Goal: Use online tool/utility: Utilize a website feature to perform a specific function

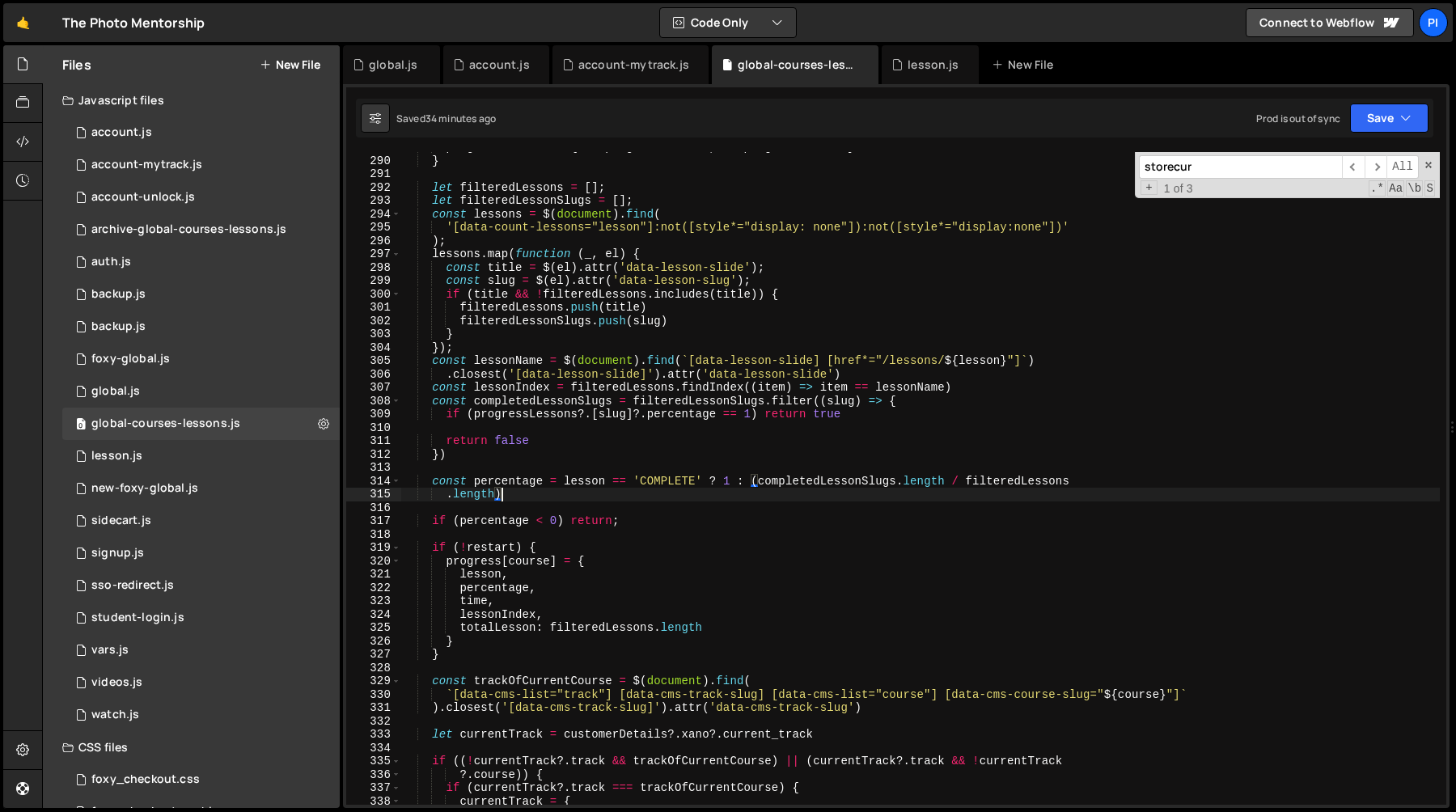
scroll to position [134, 0]
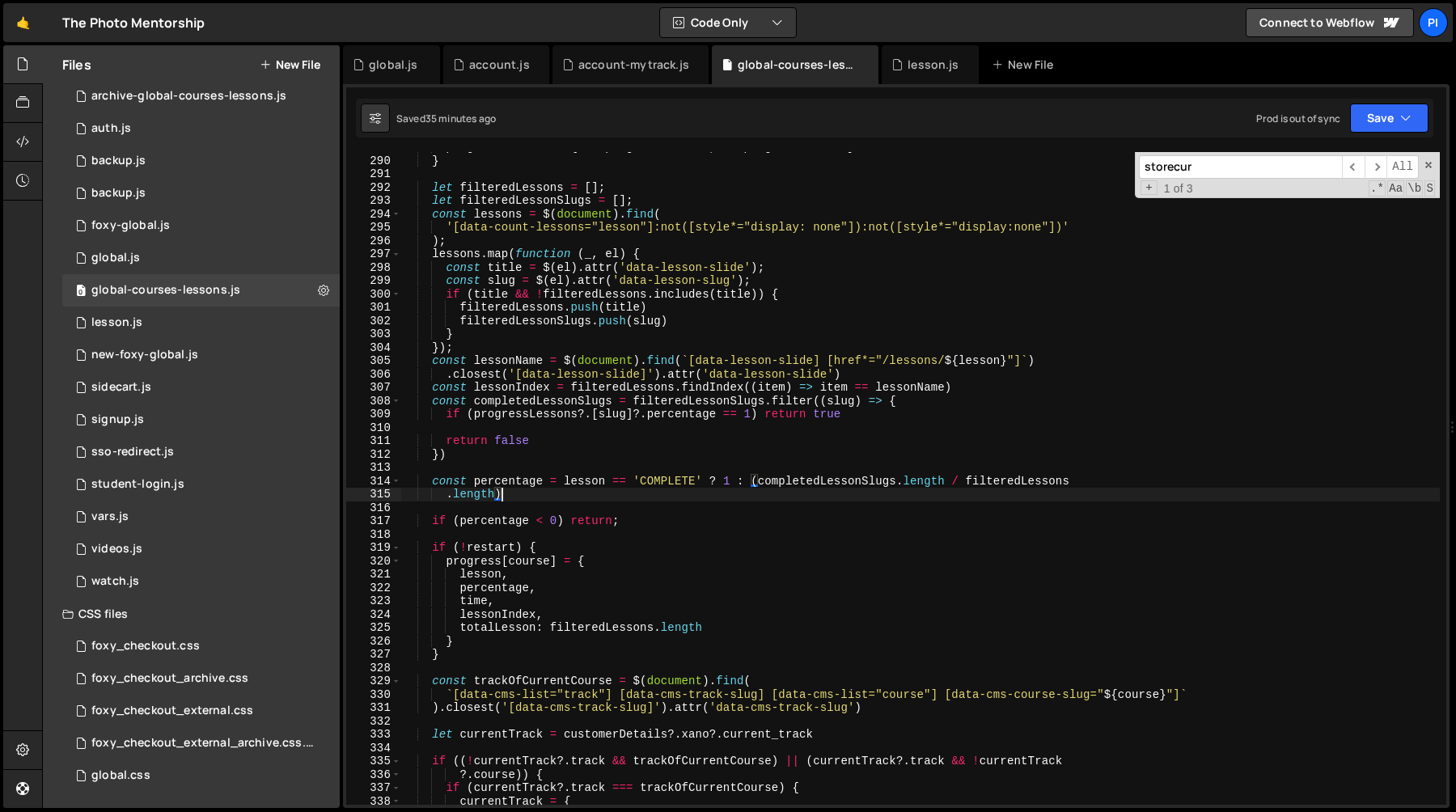
click at [950, 291] on div "progressLessons = { ... progressLessons , ... progressLesson } } let filteredLe…" at bounding box center [920, 480] width 1039 height 679
click at [941, 370] on div "progressLessons = { ... progressLessons , ... progressLesson } } let filteredLe…" at bounding box center [920, 480] width 1039 height 679
click at [886, 326] on div "progressLessons = { ... progressLessons , ... progressLesson } } let filteredLe…" at bounding box center [920, 480] width 1039 height 679
click at [667, 328] on div "progressLessons = { ... progressLessons , ... progressLesson } } let filteredLe…" at bounding box center [920, 480] width 1039 height 679
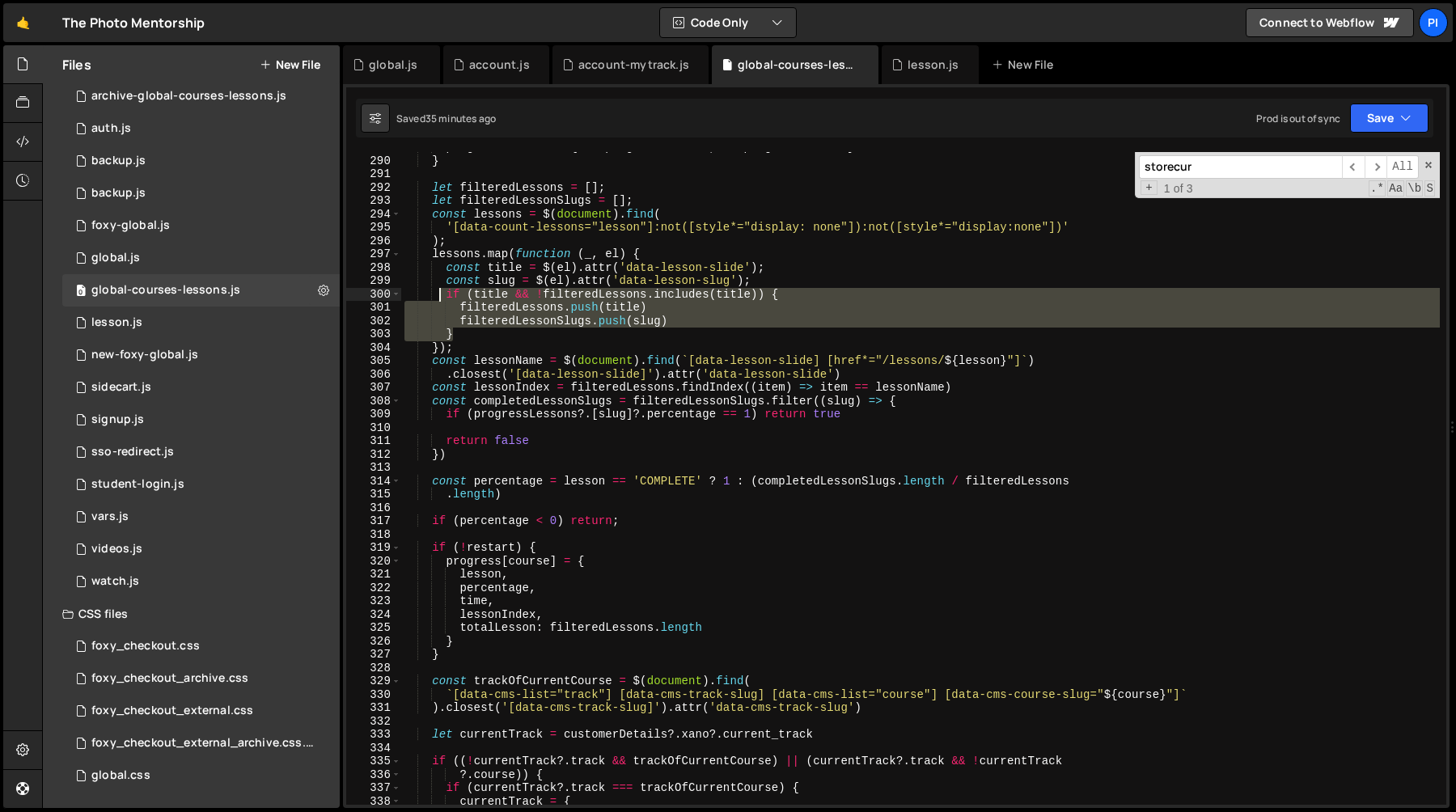
drag, startPoint x: 667, startPoint y: 328, endPoint x: 442, endPoint y: 298, distance: 227.0
click at [442, 298] on div "progressLessons = { ... progressLessons , ... progressLesson } } let filteredLe…" at bounding box center [920, 480] width 1039 height 679
click at [443, 297] on div "progressLessons = { ... progressLessons , ... progressLesson } } let filteredLe…" at bounding box center [920, 478] width 1039 height 652
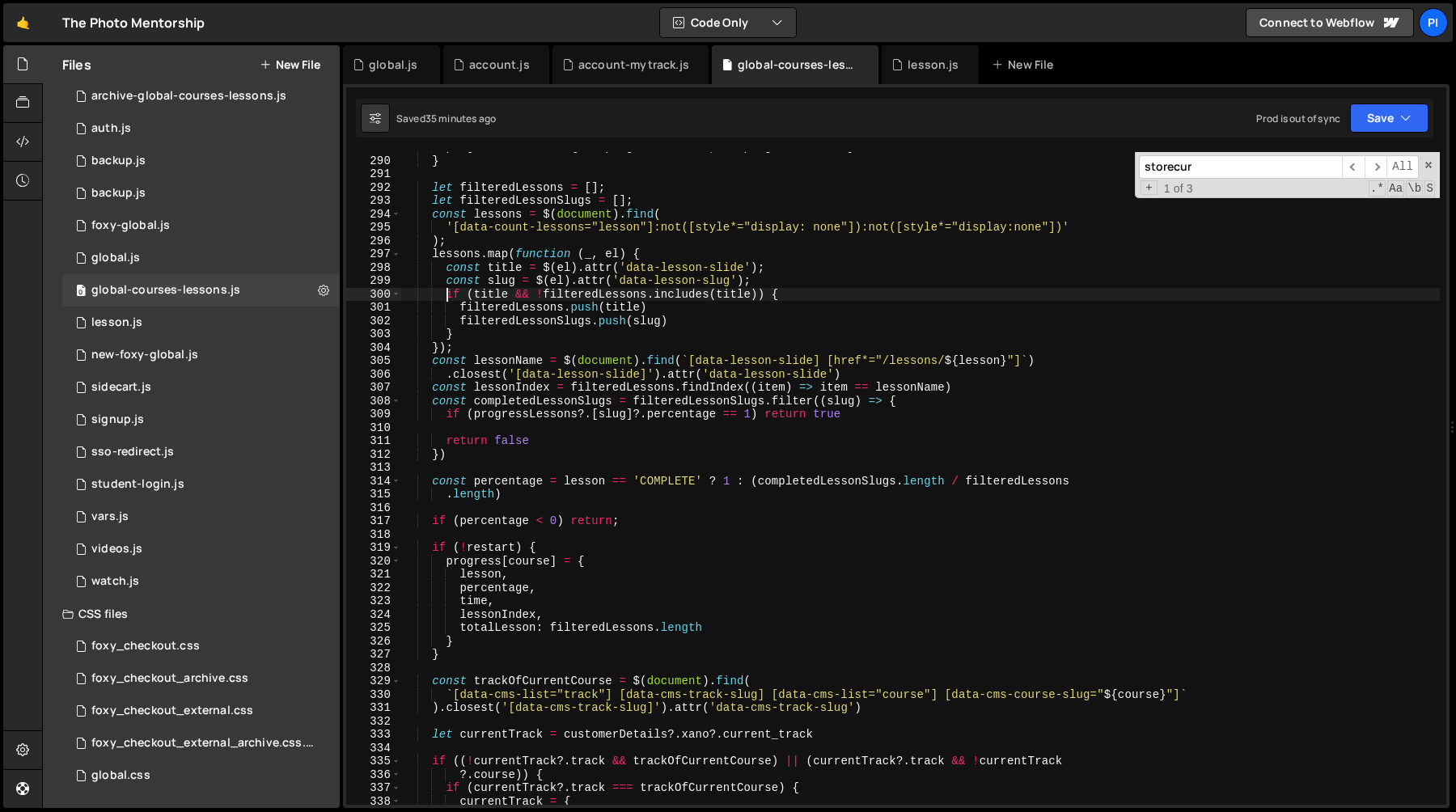
click at [449, 298] on div "progressLessons = { ... progressLessons , ... progressLesson } } let filteredLe…" at bounding box center [920, 480] width 1039 height 679
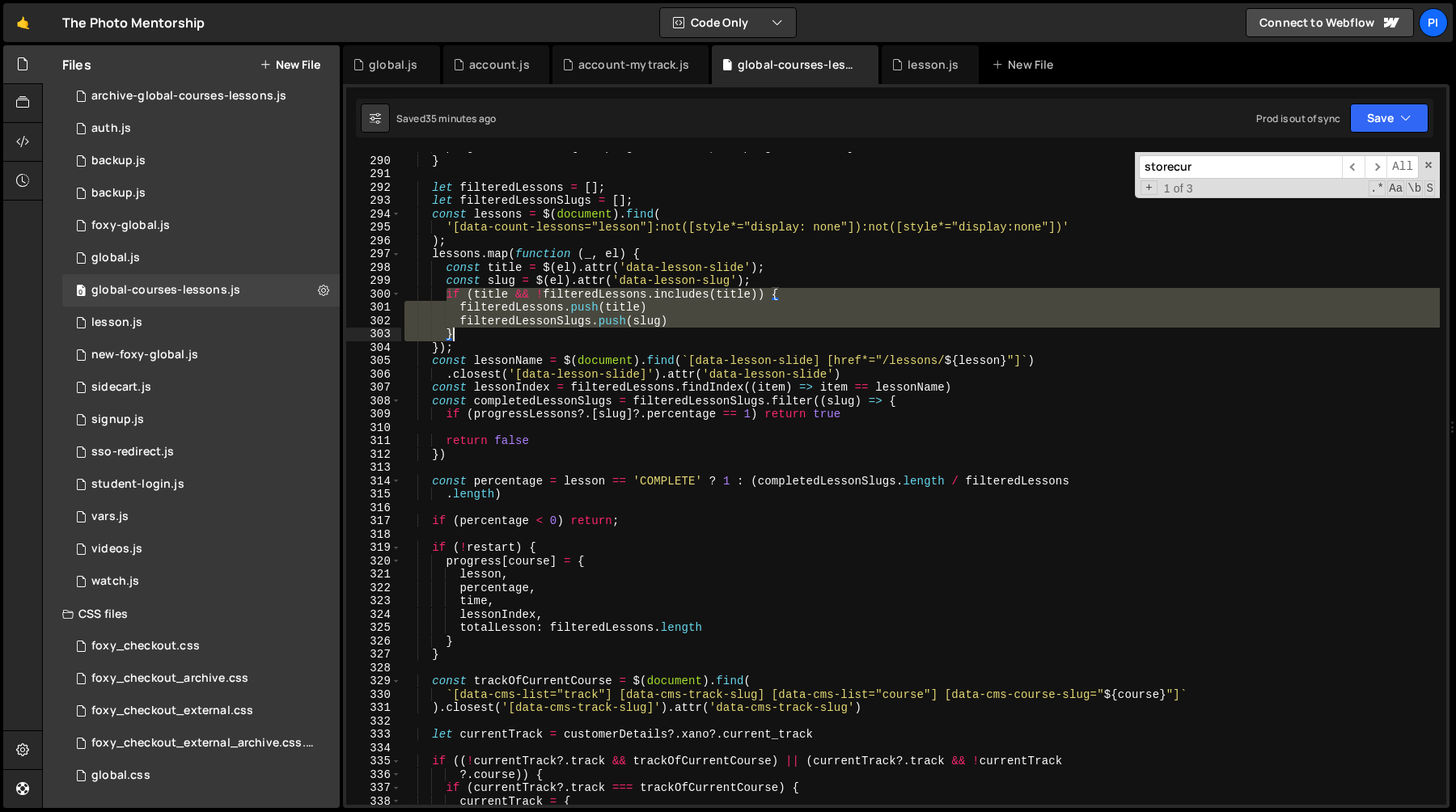
drag, startPoint x: 449, startPoint y: 298, endPoint x: 469, endPoint y: 331, distance: 38.6
click at [469, 331] on div "progressLessons = { ... progressLessons , ... progressLesson } } let filteredLe…" at bounding box center [920, 480] width 1039 height 679
click at [473, 337] on div "progressLessons = { ... progressLessons , ... progressLesson } } let filteredLe…" at bounding box center [920, 478] width 1039 height 652
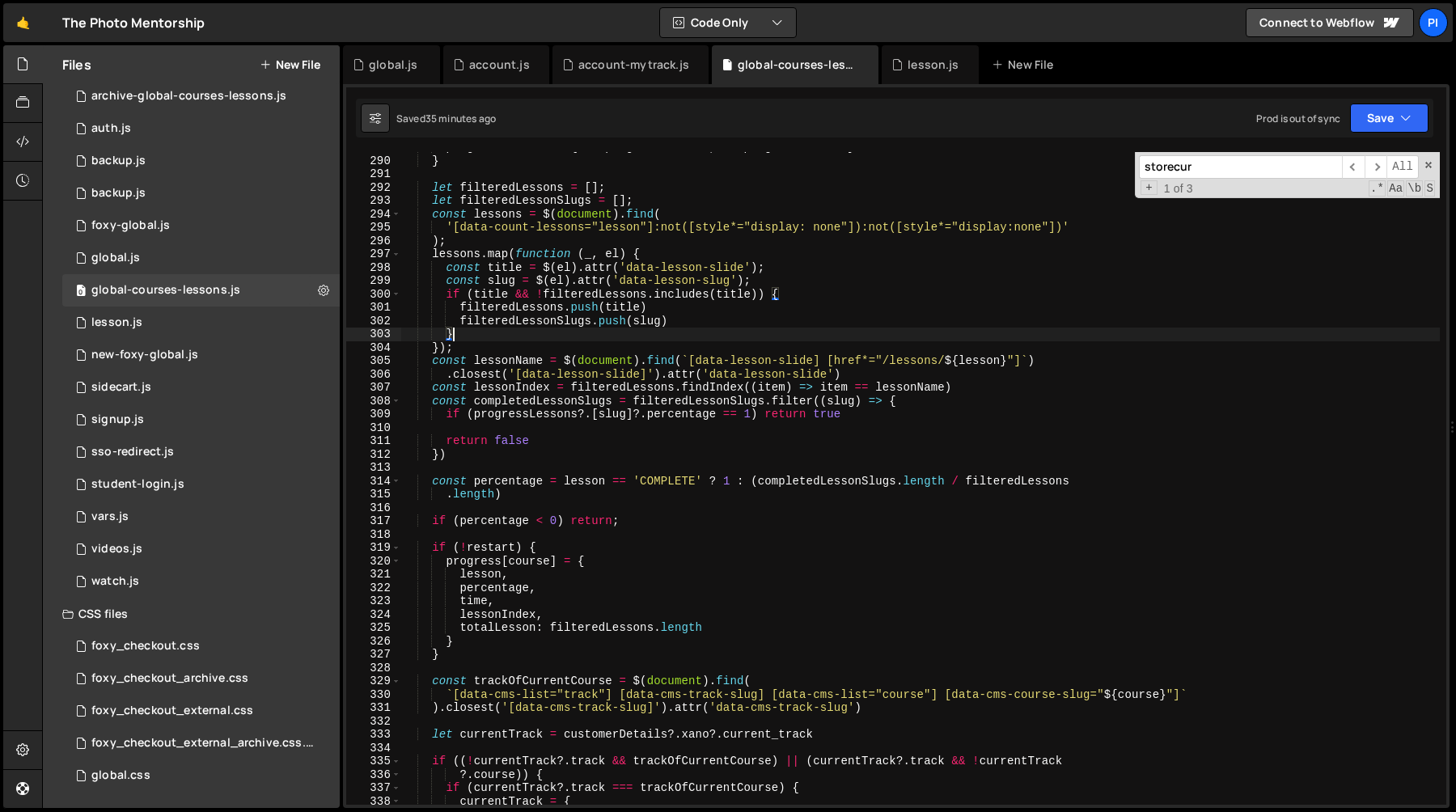
click at [446, 291] on div "progressLessons = { ... progressLessons , ... progressLesson } } let filteredLe…" at bounding box center [920, 480] width 1039 height 679
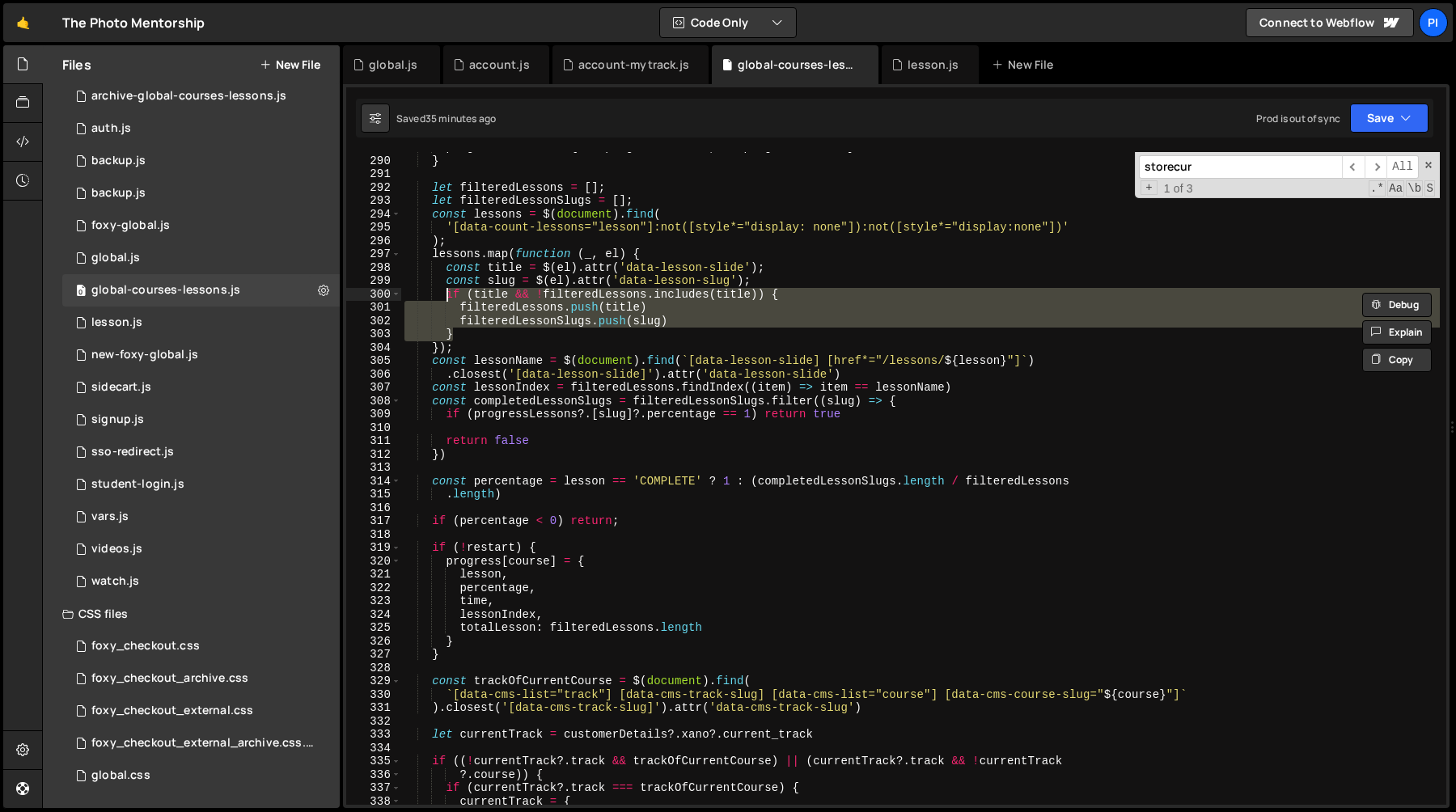
click at [458, 331] on div "progressLessons = { ... progressLessons , ... progressLesson } } let filteredLe…" at bounding box center [920, 478] width 1039 height 652
type textarea "}"
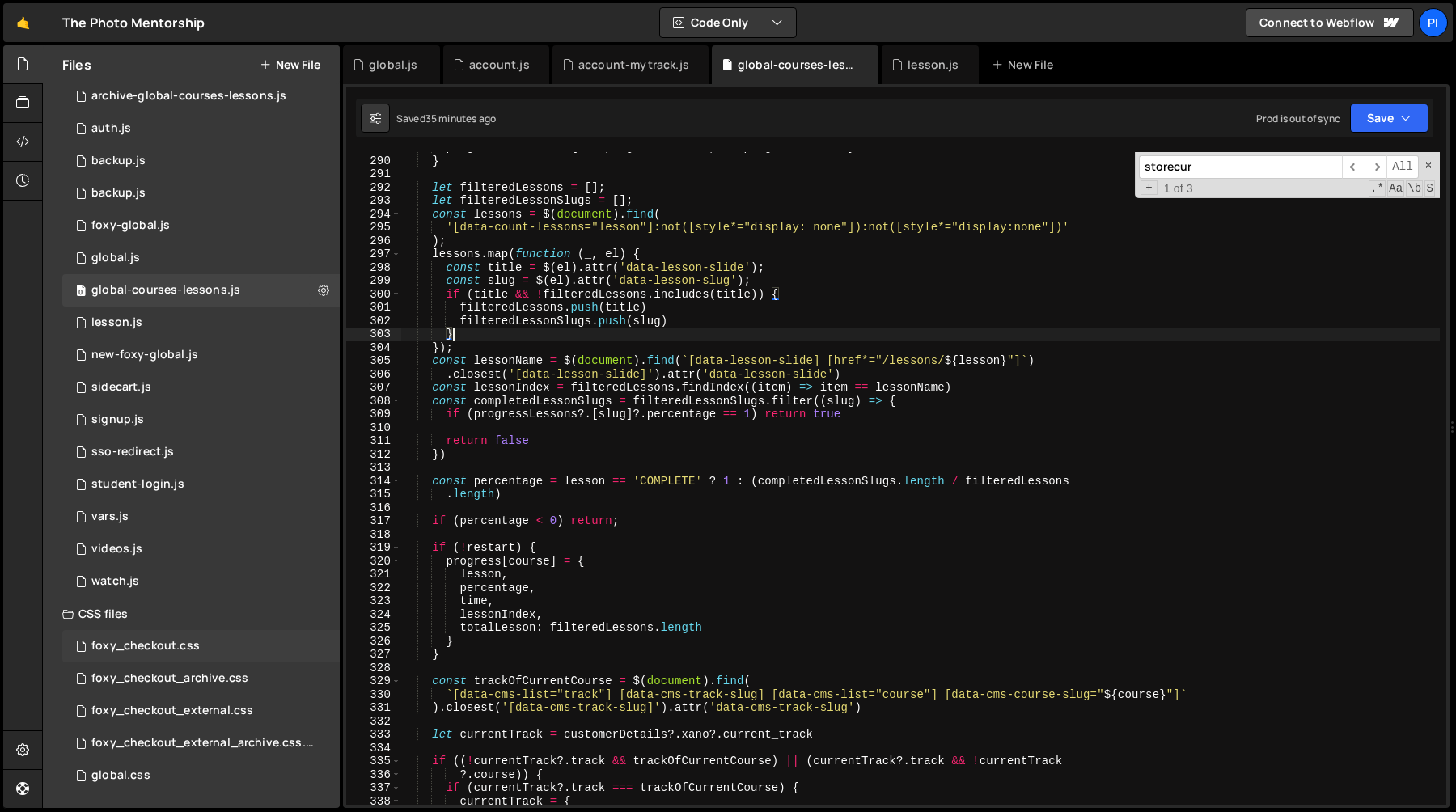
click at [184, 647] on div "foxy_checkout.css" at bounding box center [145, 645] width 108 height 15
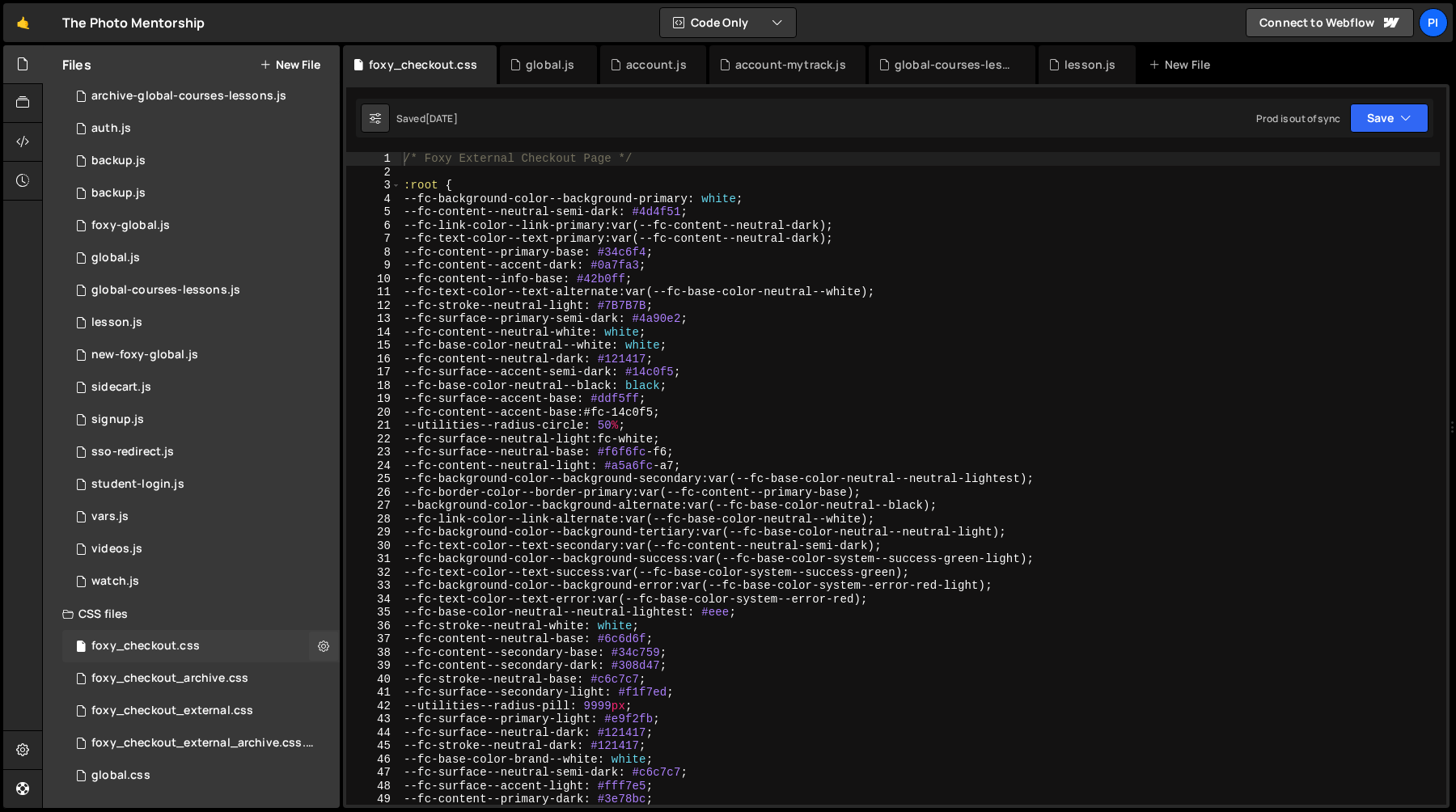
scroll to position [17858, 0]
click at [246, 696] on div "foxy_checkout_external.css 0" at bounding box center [201, 710] width 278 height 32
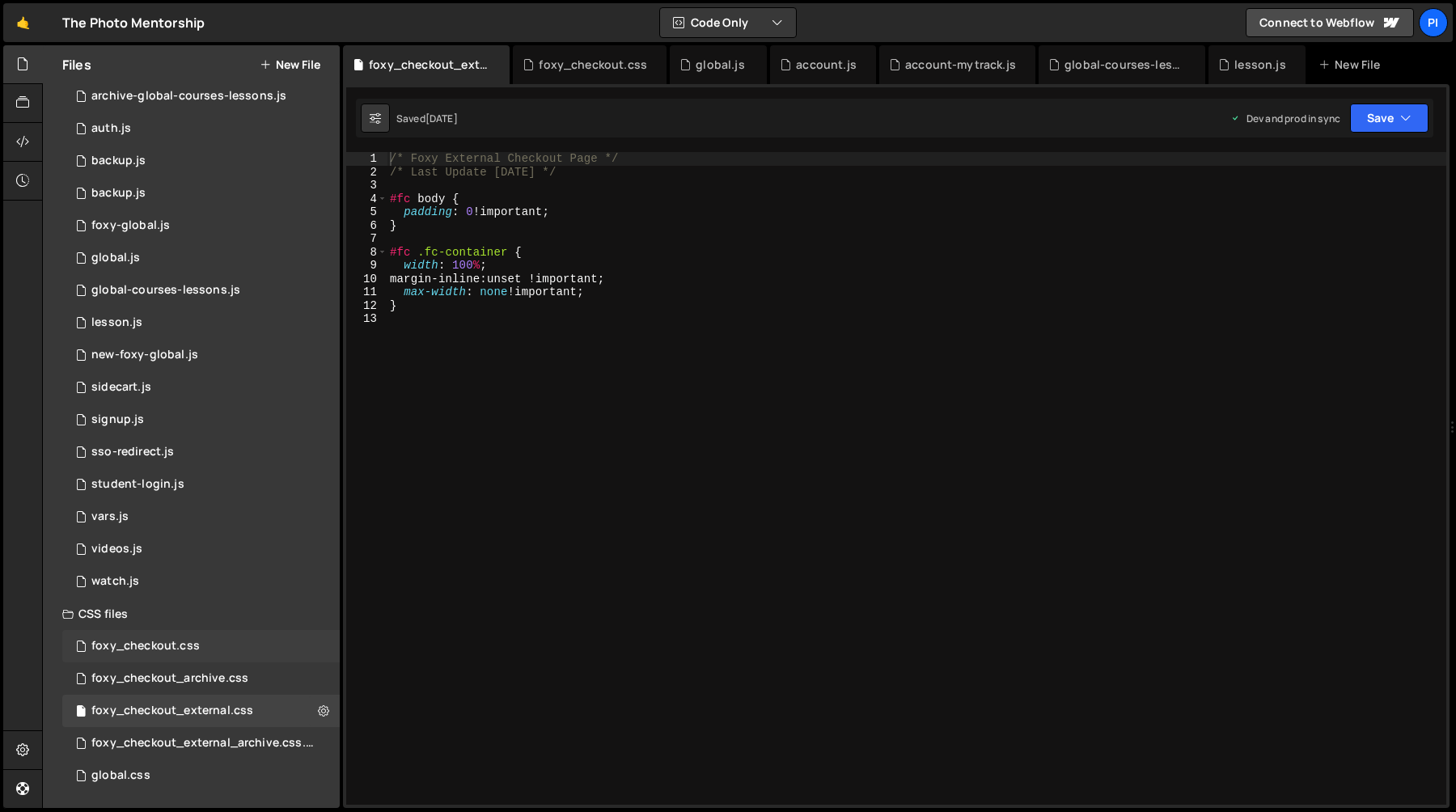
click at [242, 651] on div "foxy_checkout.css 0" at bounding box center [201, 645] width 278 height 32
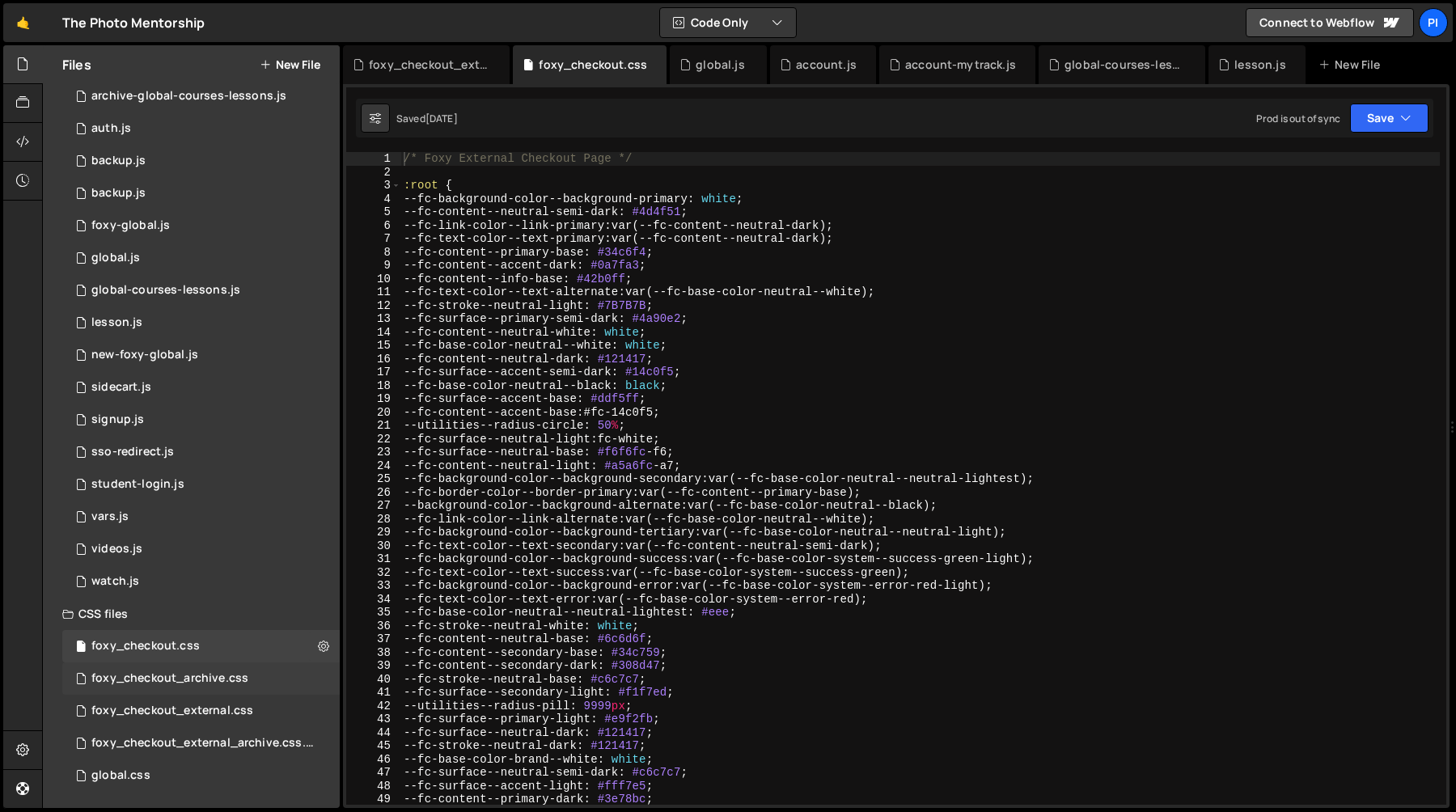
scroll to position [17858, 0]
type textarea ":root {"
click at [600, 180] on div "/* Foxy External Checkout Page */ :root { --fc-background-color--background-pri…" at bounding box center [920, 491] width 1040 height 679
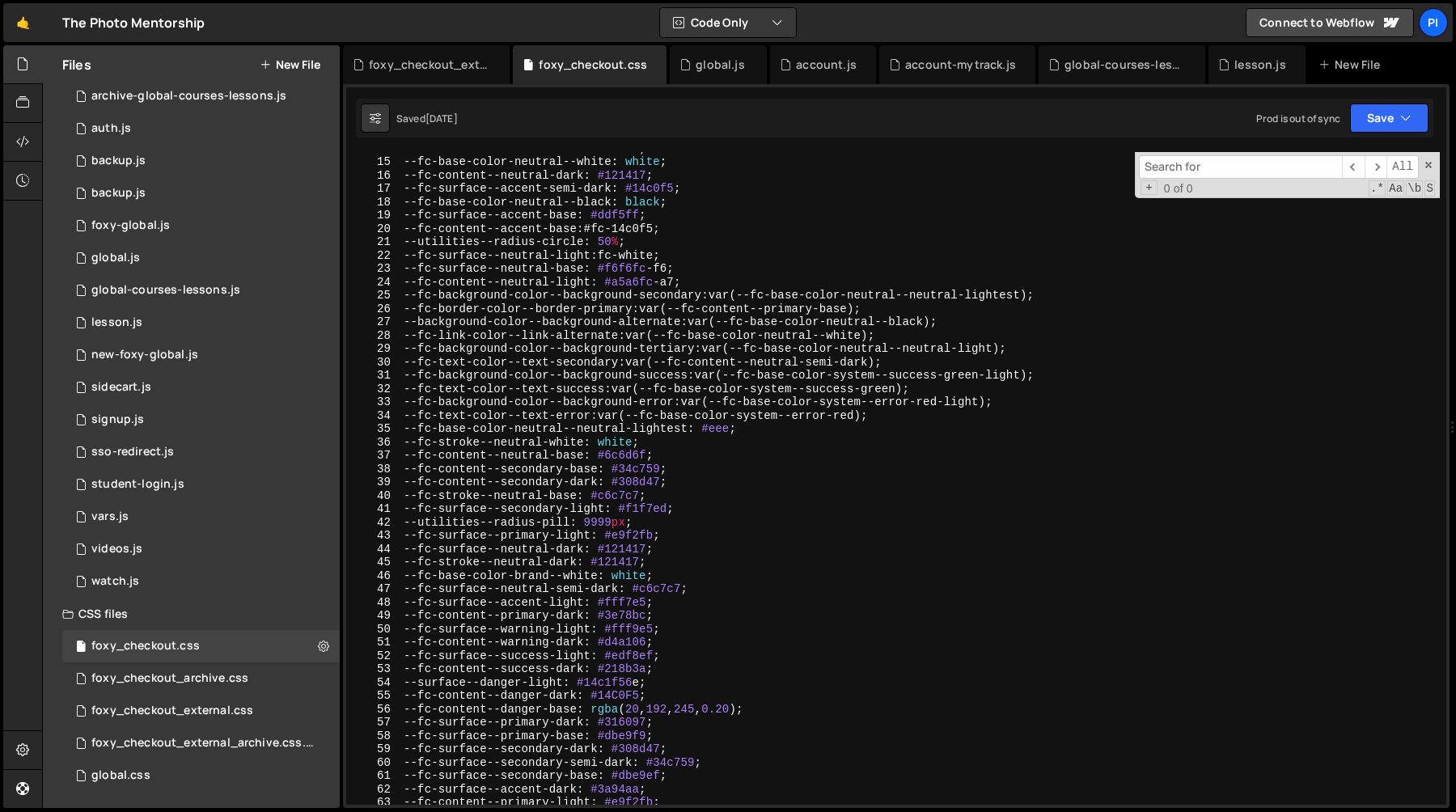
scroll to position [482, 0]
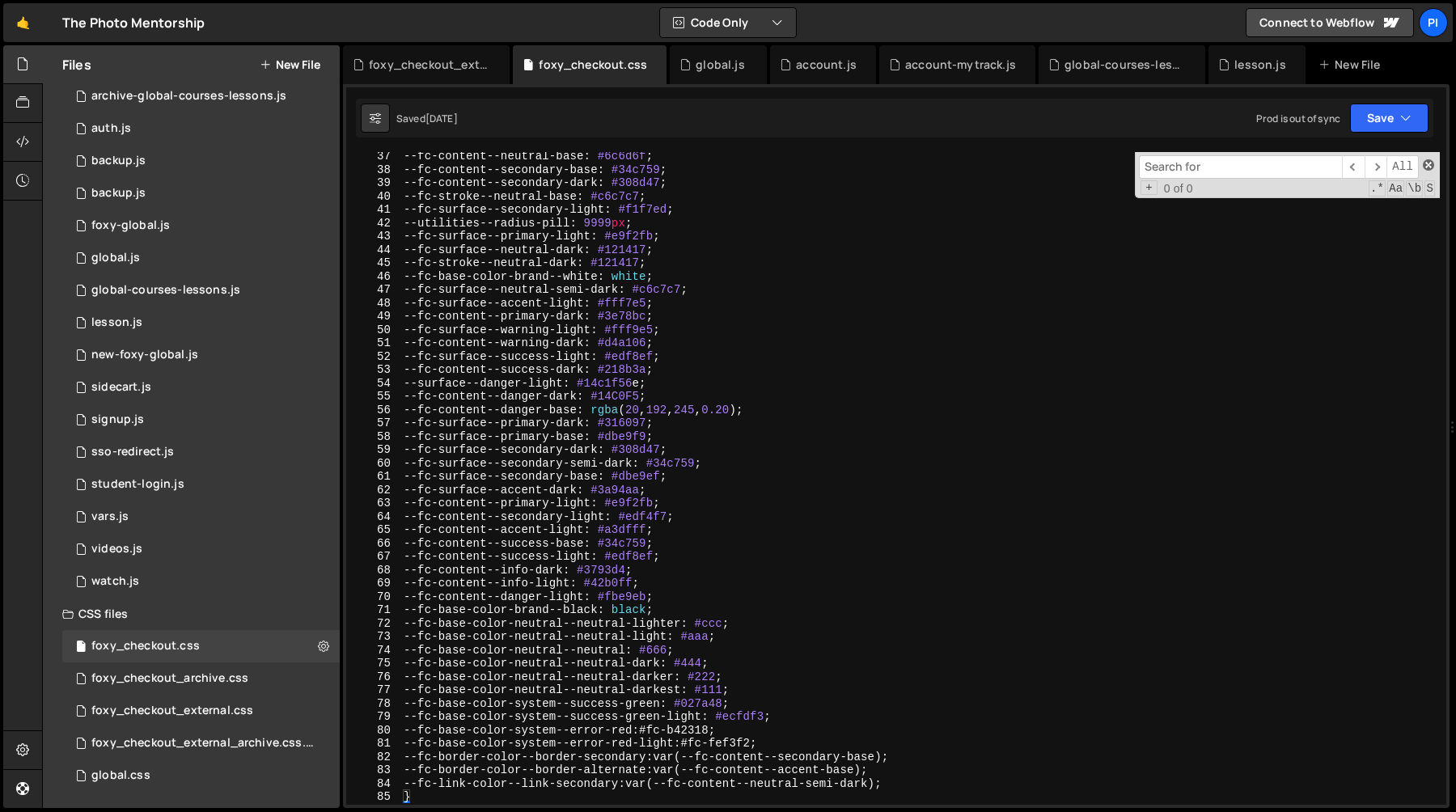
click at [1426, 166] on span at bounding box center [1427, 165] width 11 height 11
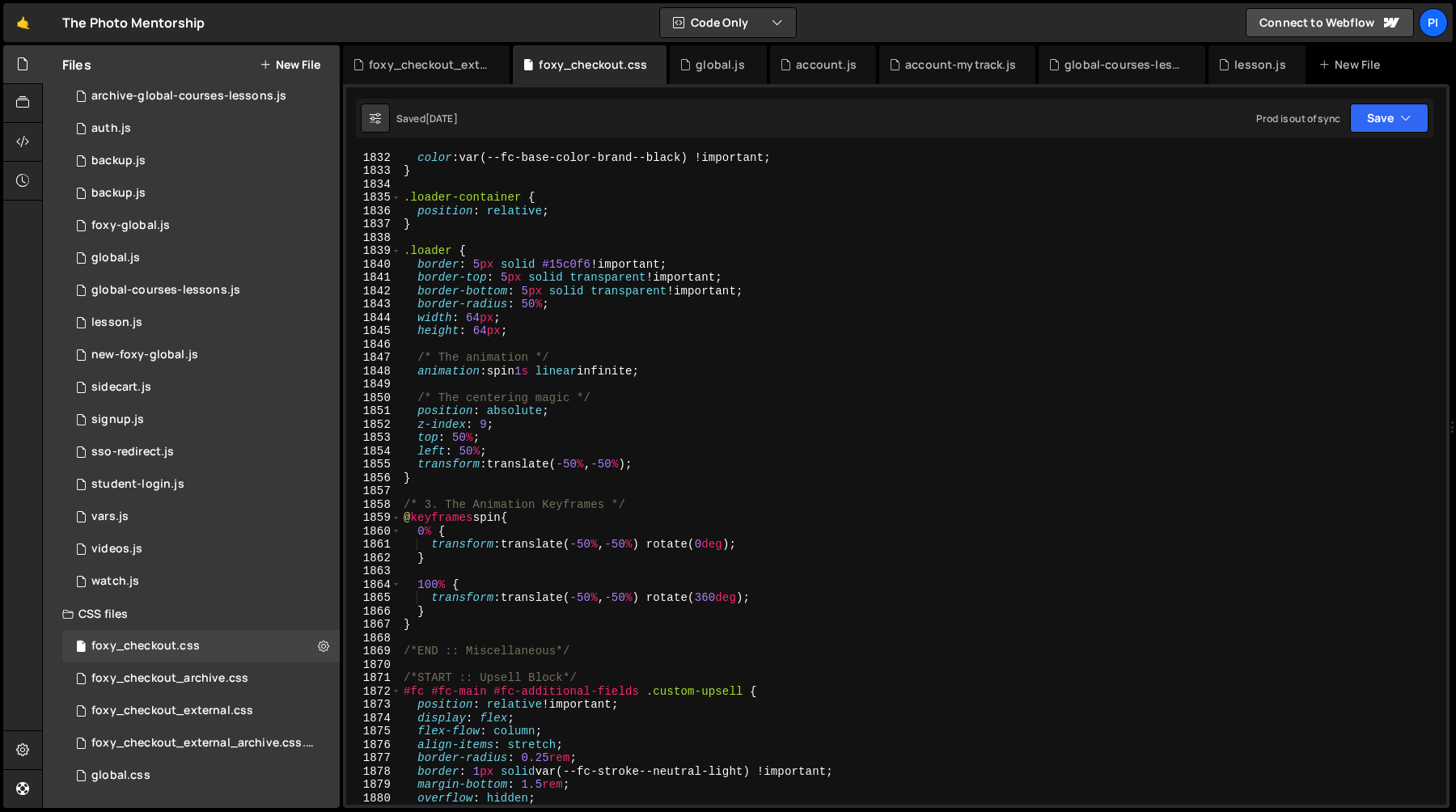
scroll to position [24644, 0]
click at [449, 638] on div "color : var(--fc-base-color-brand--black) !important ; } .loader-container { po…" at bounding box center [920, 488] width 1040 height 679
click at [449, 625] on div "color : var(--fc-base-color-brand--black) !important ; } .loader-container { po…" at bounding box center [920, 488] width 1040 height 679
type textarea "}"
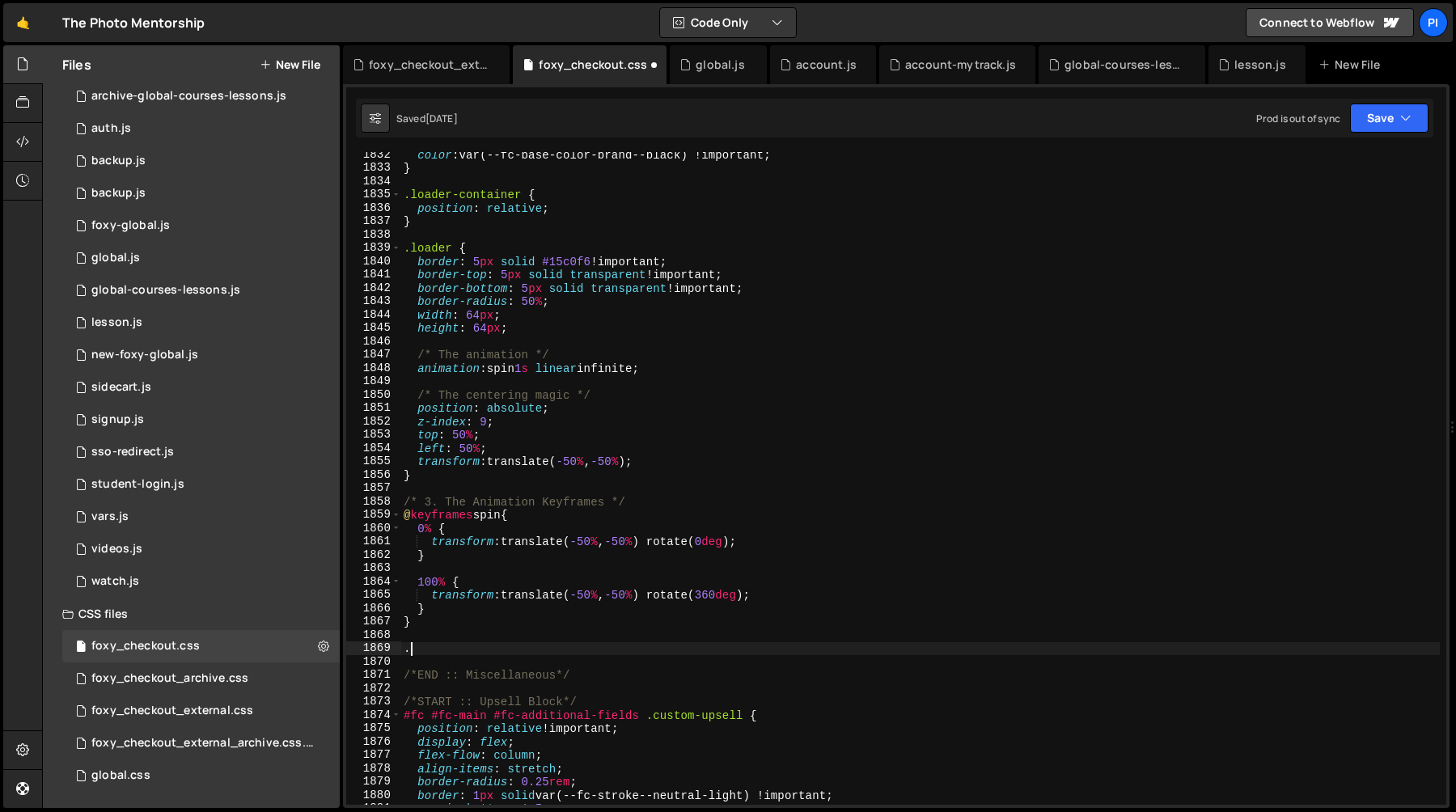
paste textarea "fc-transaction fc-transaction--future"
paste textarea "fc-transaction__ui__header"
type textarea ".fc-transaction.fc-transaction--future .fc-transaction__ui__header {}"
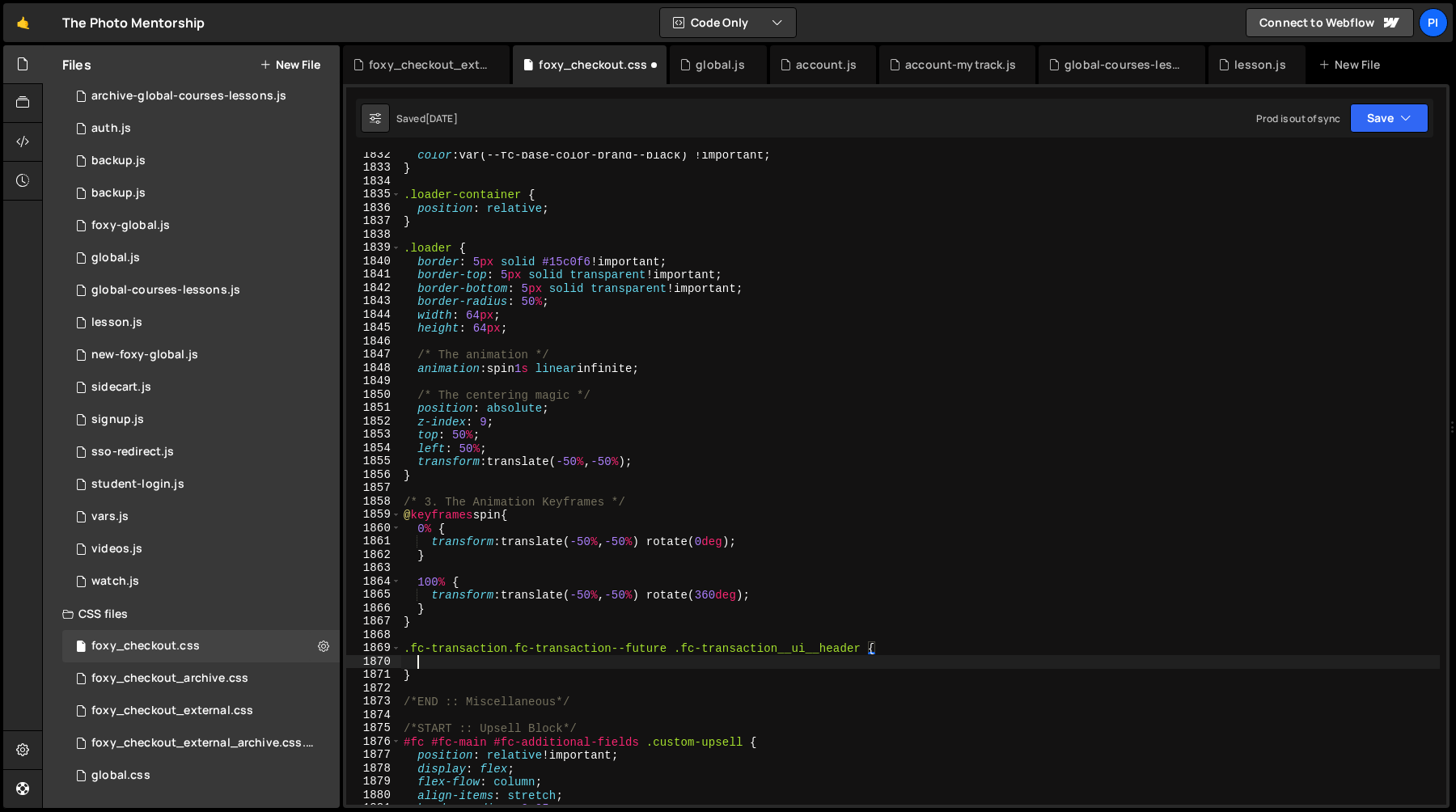
scroll to position [0, 0]
paste textarea "width: 100%;"
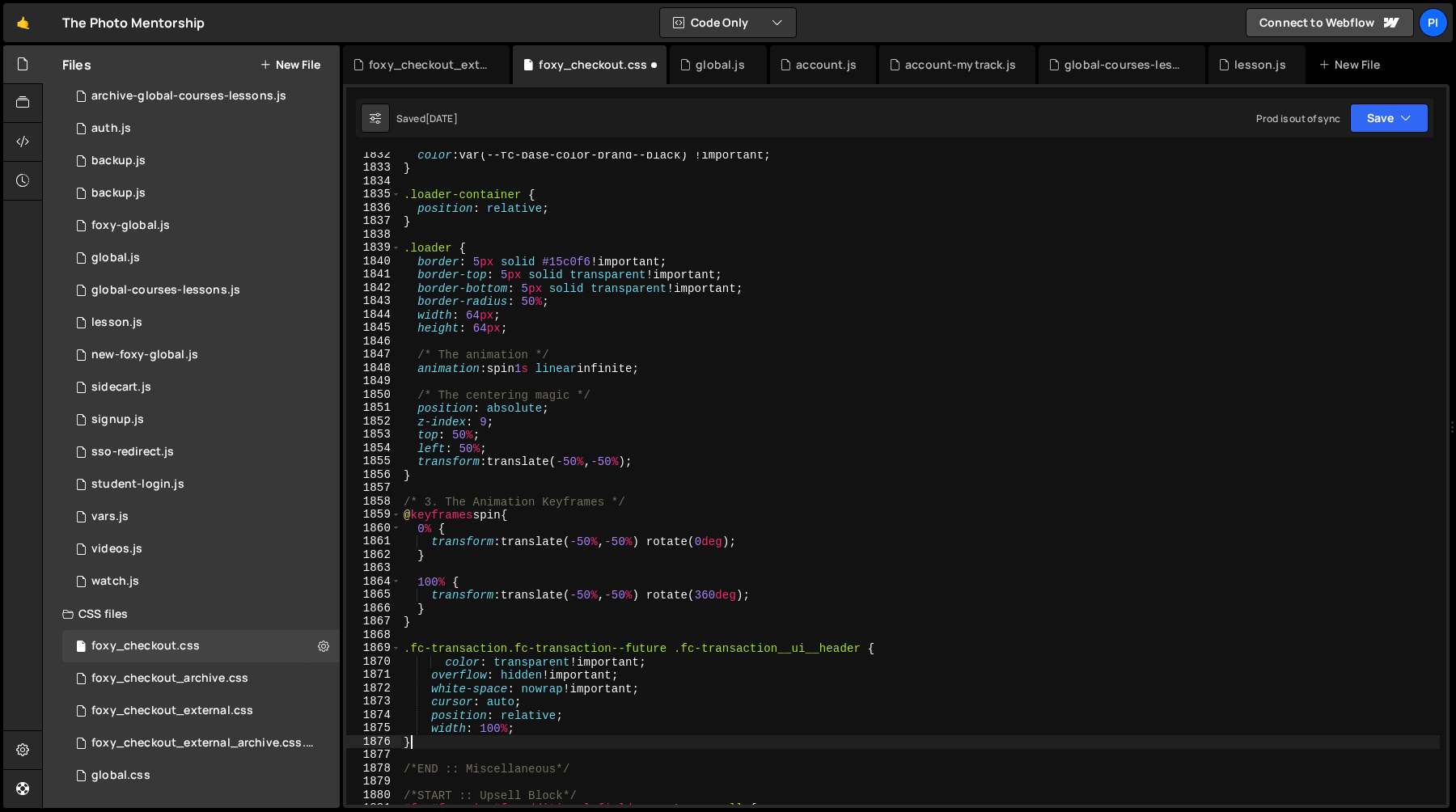
click at [519, 739] on div "color : var(--fc-base-color-brand--black) !important ; } .loader-container { po…" at bounding box center [920, 488] width 1040 height 679
type textarea "}"
type textarea "{}"
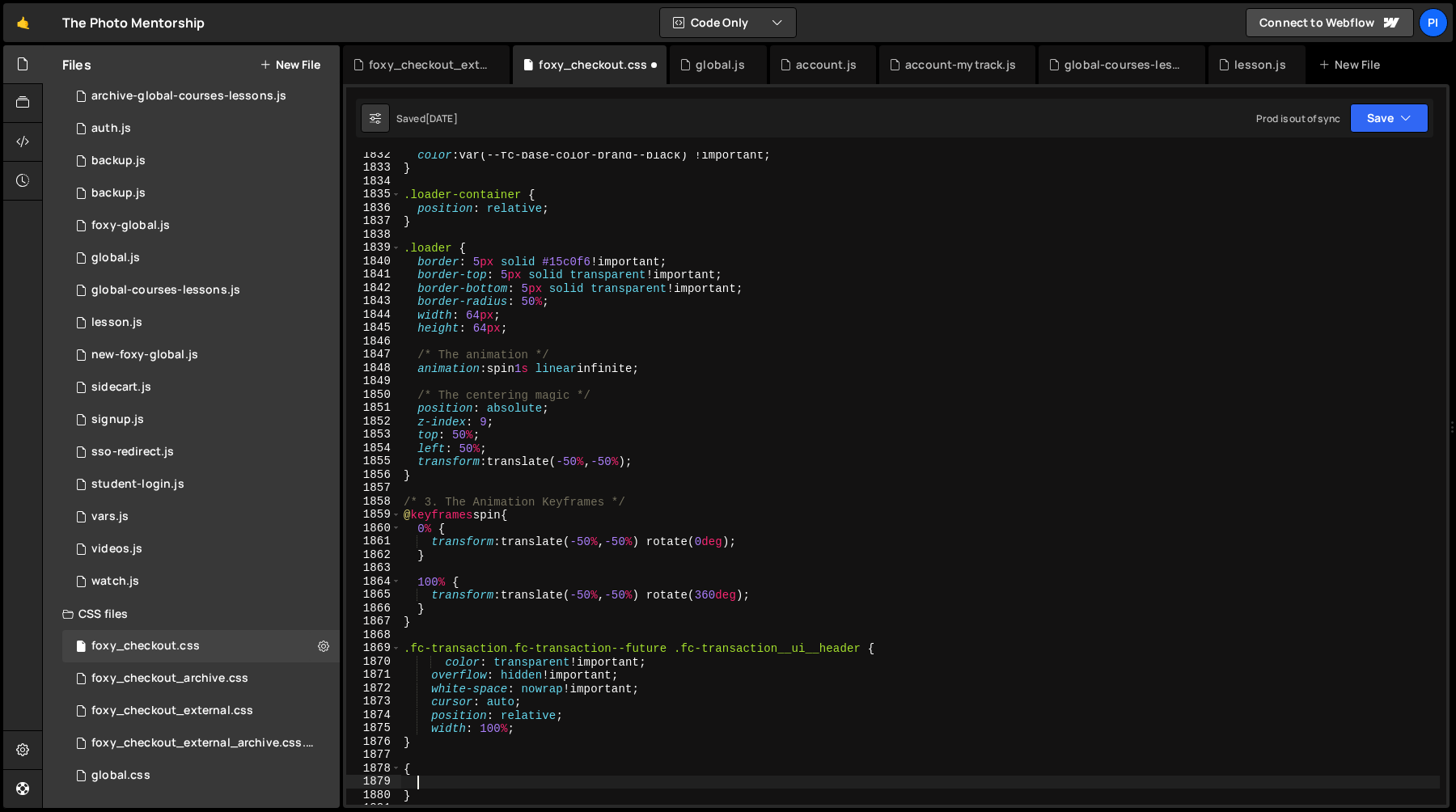
paste textarea "color: var(--fc-base-color-brand--black) !important;"
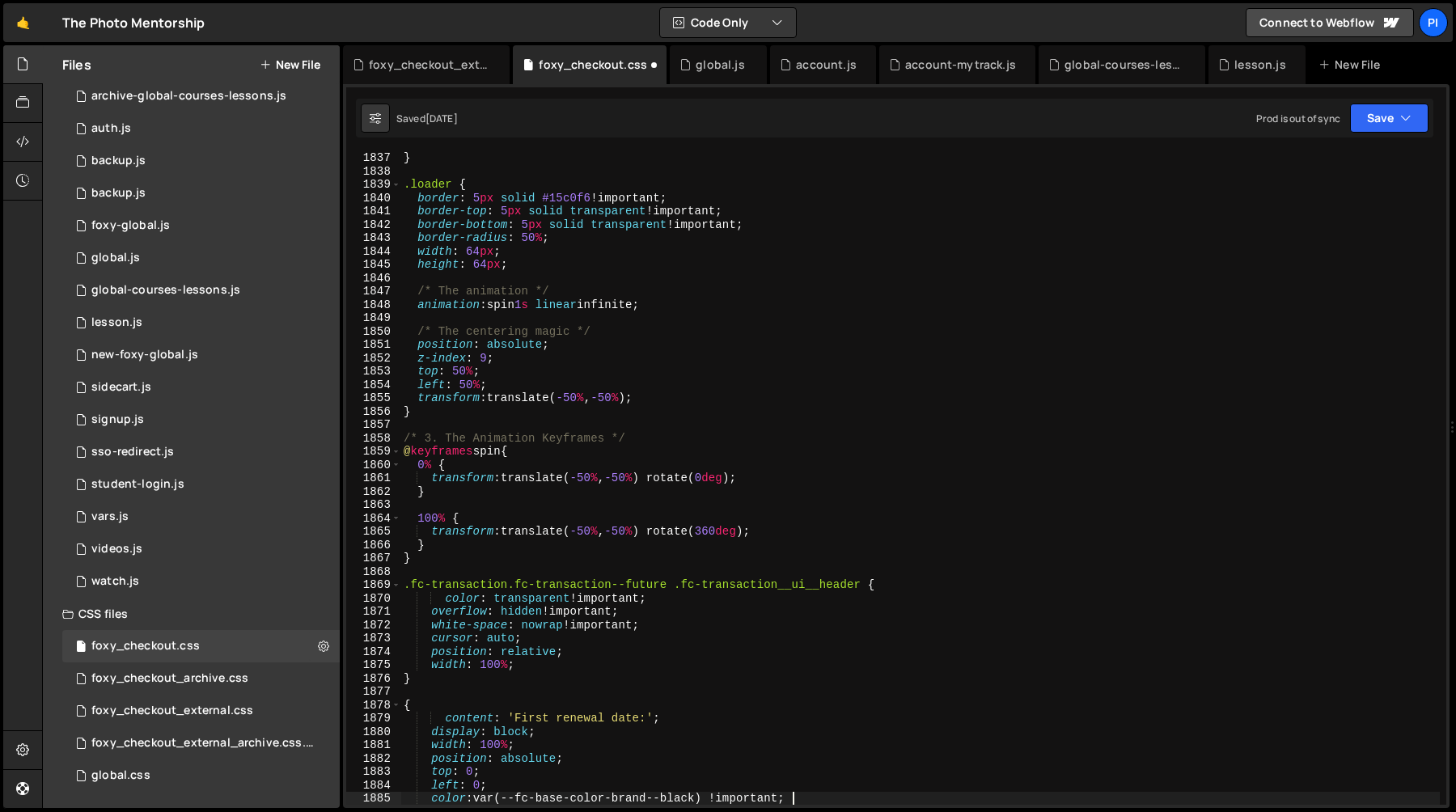
scroll to position [24558, 0]
drag, startPoint x: 400, startPoint y: 590, endPoint x: 595, endPoint y: 590, distance: 195.0
click at [403, 590] on div "color: var(--fc-base-color-brand--black) !important; 1837 1838 1839 1840 1841 1…" at bounding box center [895, 478] width 1099 height 652
click at [864, 582] on div "} .loader { border : 5 px solid #15c0f6 !important ; border-top : 5 px solid tr…" at bounding box center [920, 490] width 1040 height 679
click at [554, 698] on div "} .loader { border : 5 px solid #15c0f6 !important ; border-top : 5 px solid tr…" at bounding box center [920, 490] width 1040 height 679
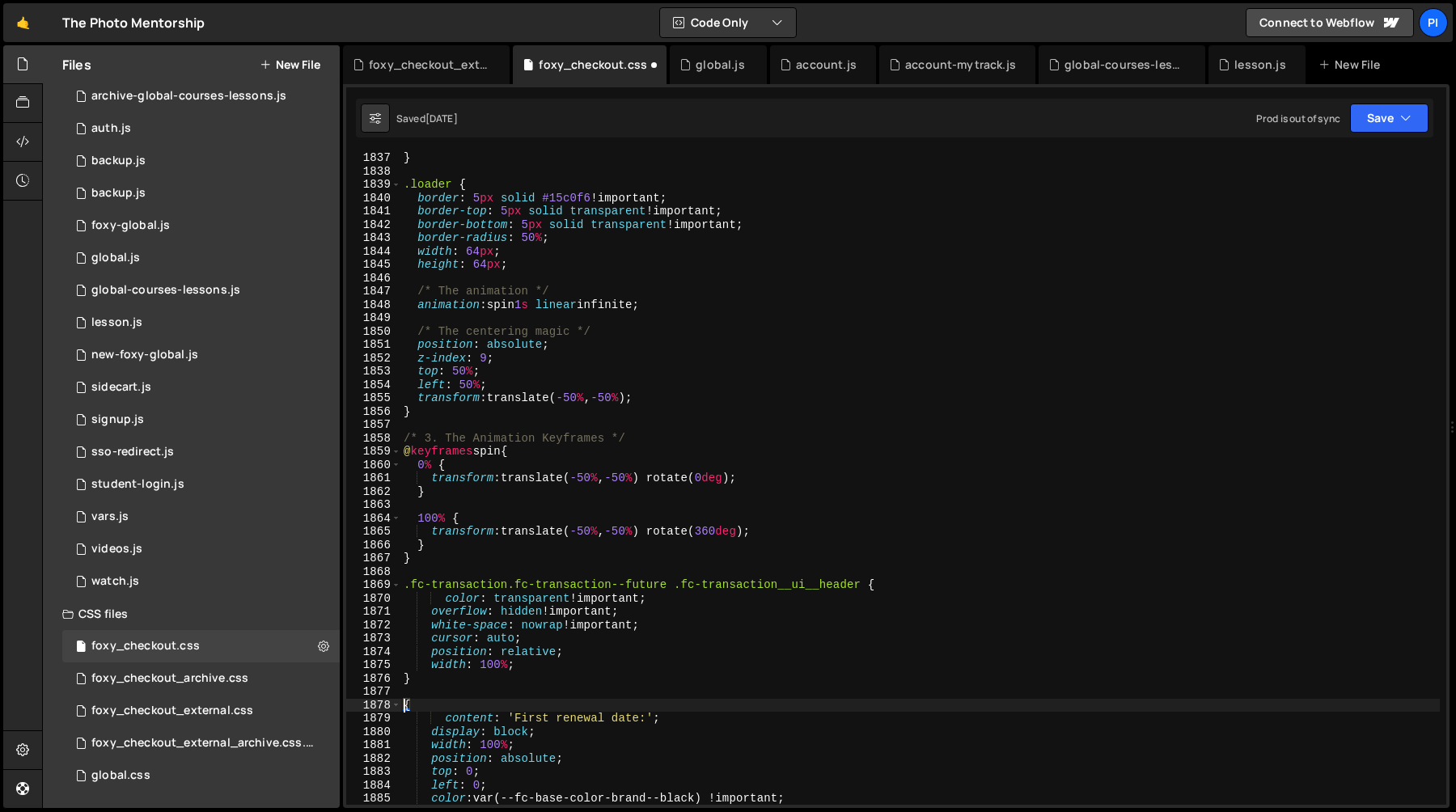
paste textarea ".fc-transaction.fc-transaction--future .fc-transaction__ui__header"
type textarea ".fc-transaction.fc-transaction--future .fc-transaction__ui__header::after {"
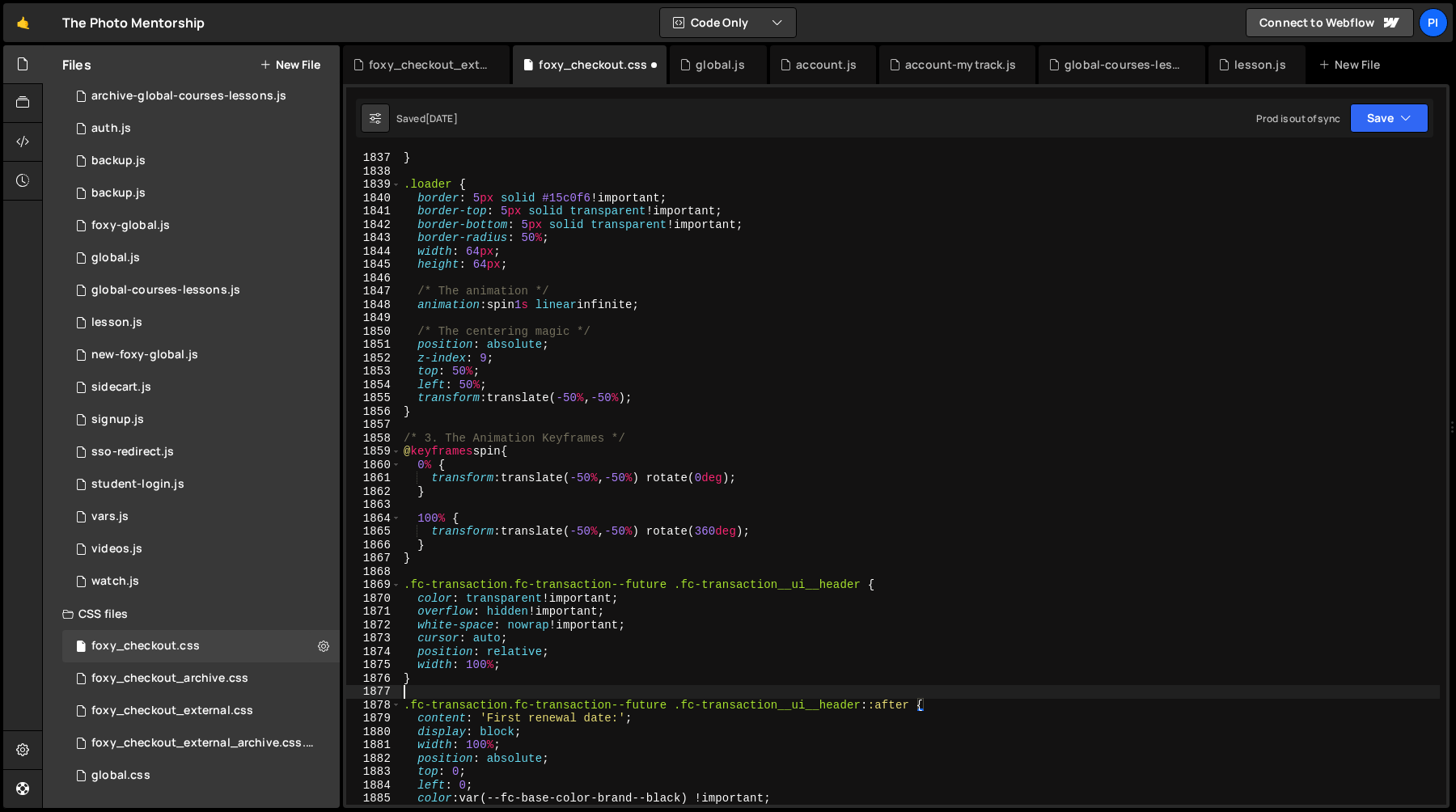
scroll to position [0, 0]
click at [544, 655] on div "} .loader { border : 5 px solid #15c0f6 !important ; border-top : 5 px solid tr…" at bounding box center [920, 490] width 1040 height 679
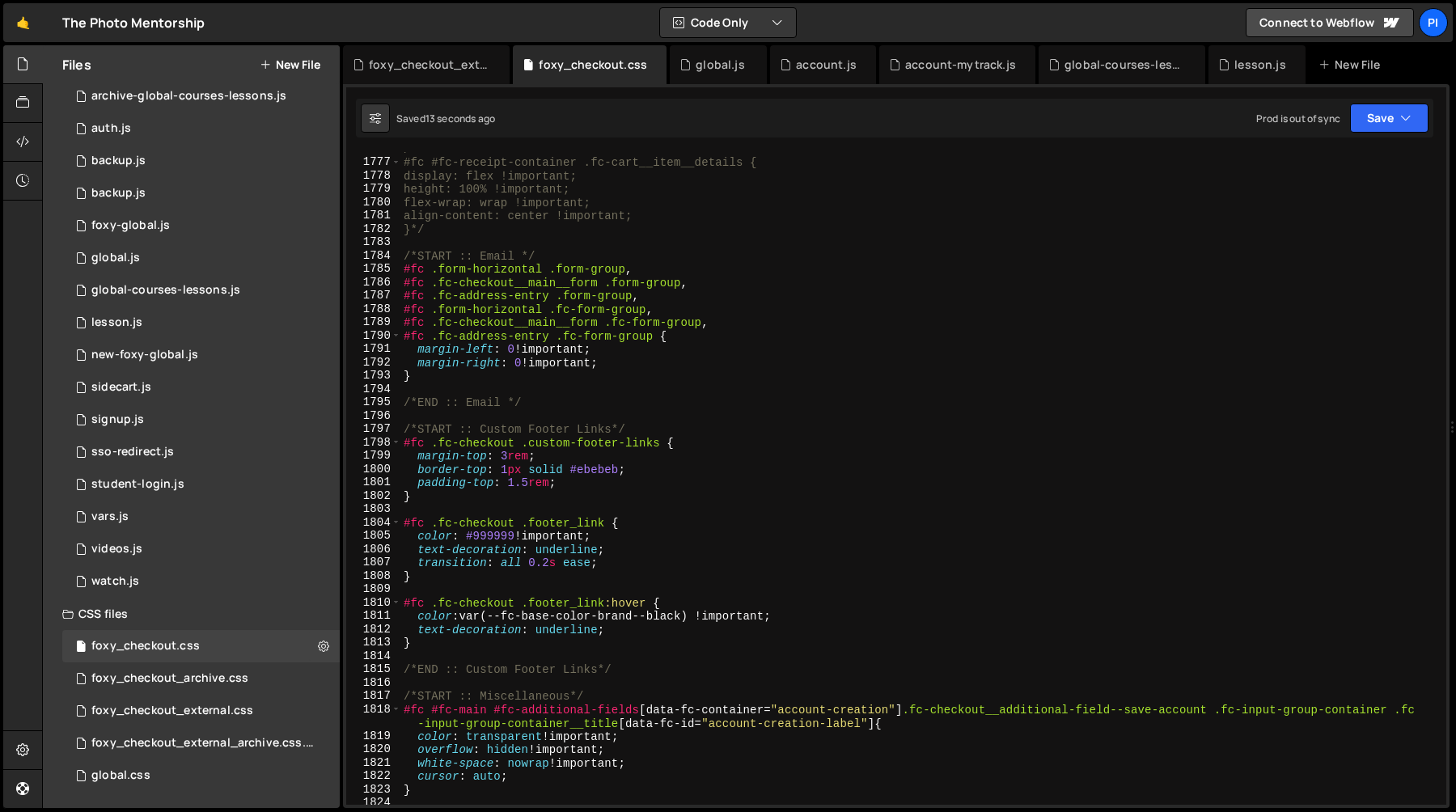
scroll to position [23730, 0]
click at [406, 440] on div "/* #fc #fc-receipt-container .fc-cart__item__details { display: flex !important…" at bounding box center [920, 482] width 1040 height 679
click at [514, 442] on div "/* #fc #fc-receipt-container .fc-cart__item__details { display: flex !important…" at bounding box center [920, 482] width 1040 height 679
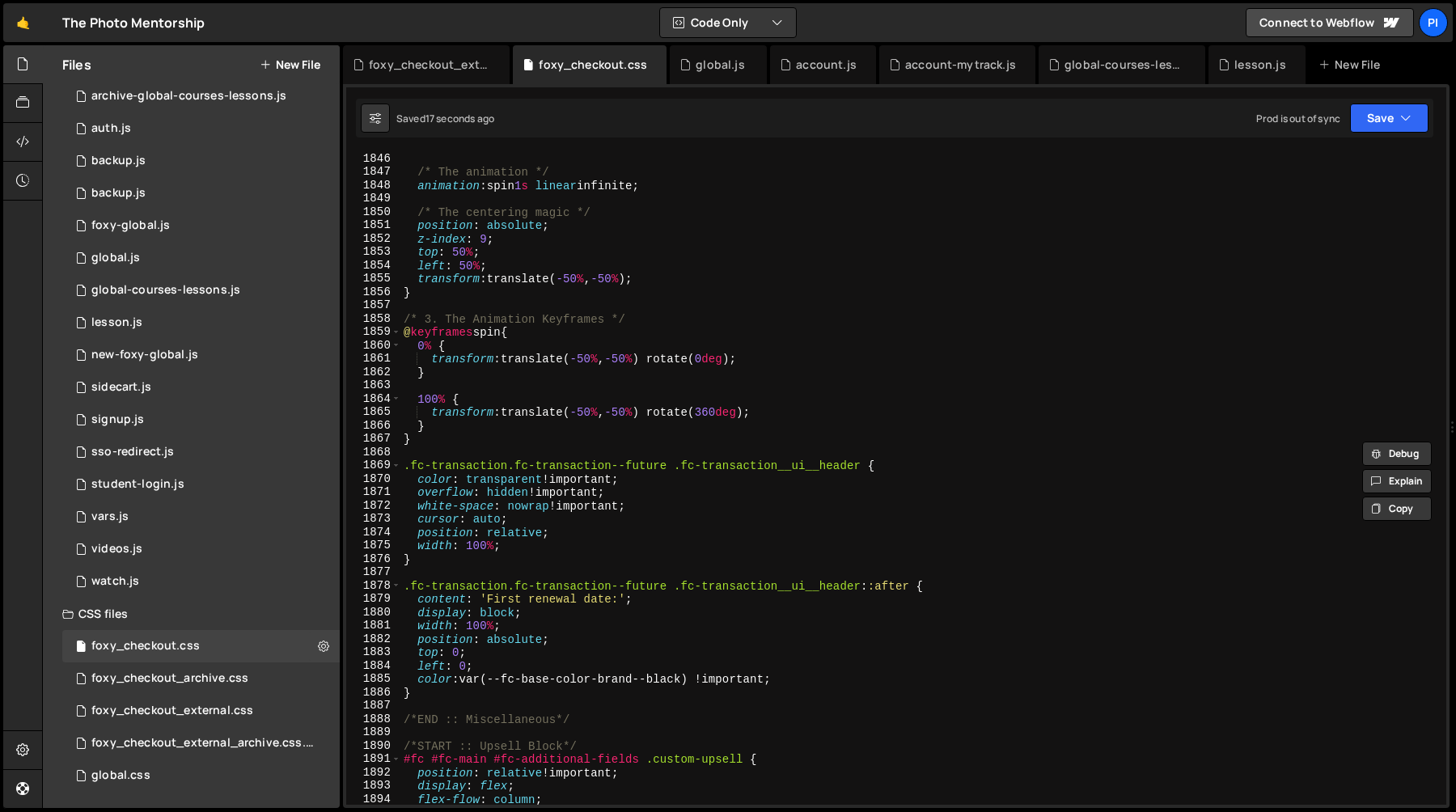
scroll to position [24677, 0]
click at [468, 461] on div "/* The animation */ animation : spin 1 s linear infinite ; /* The centering mag…" at bounding box center [920, 491] width 1040 height 679
paste textarea "#fc .fc-checkout"
click at [416, 588] on div "/* The animation */ animation : spin 1 s linear infinite ; /* The centering mag…" at bounding box center [920, 491] width 1040 height 679
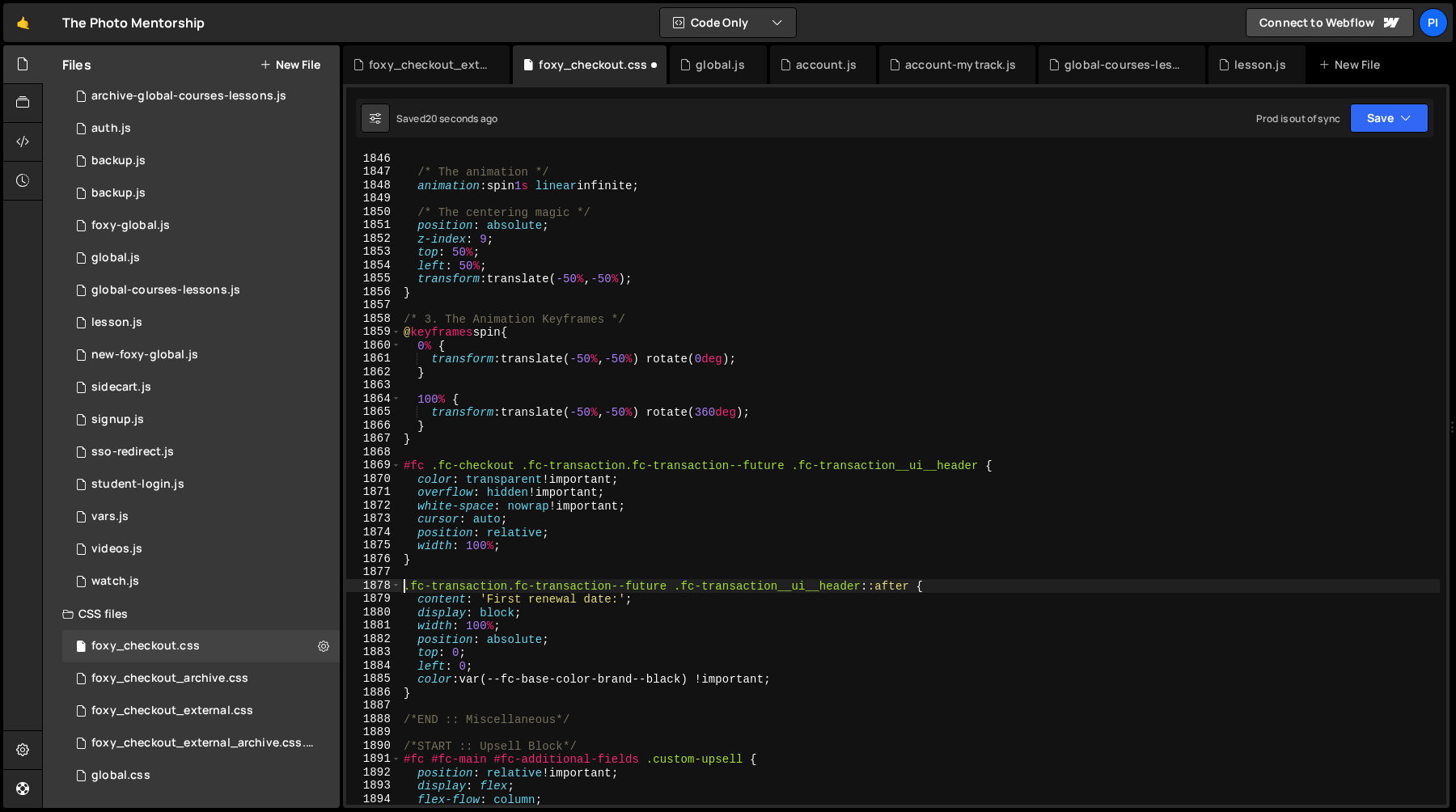
paste textarea "#fc .fc-checkout"
click at [795, 468] on div "/* The animation */ animation : spin 1 s linear infinite ; /* The centering mag…" at bounding box center [920, 491] width 1040 height 679
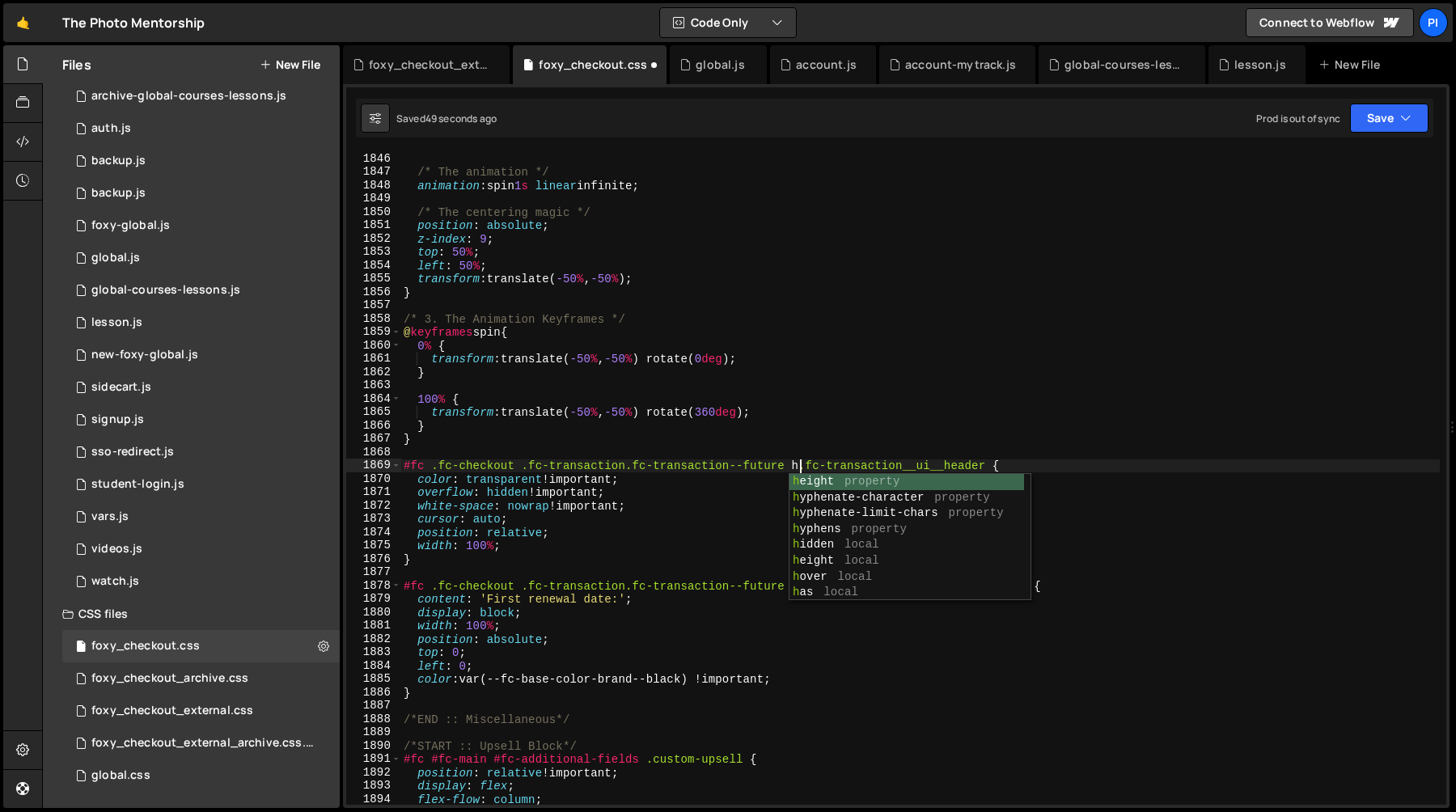
scroll to position [0, 28]
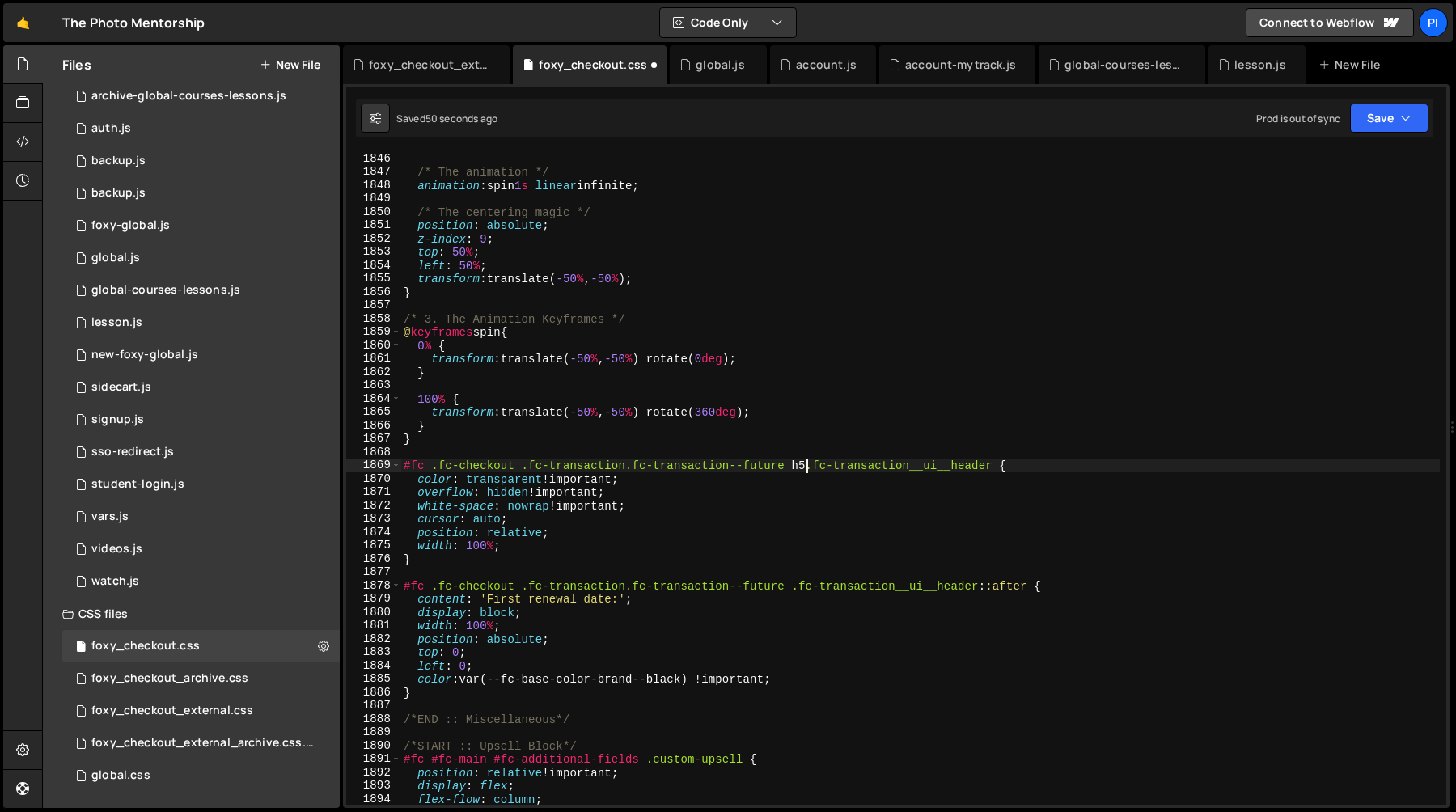
click at [797, 586] on div "/* The animation */ animation : spin 1 s linear infinite ; /* The centering mag…" at bounding box center [920, 491] width 1040 height 679
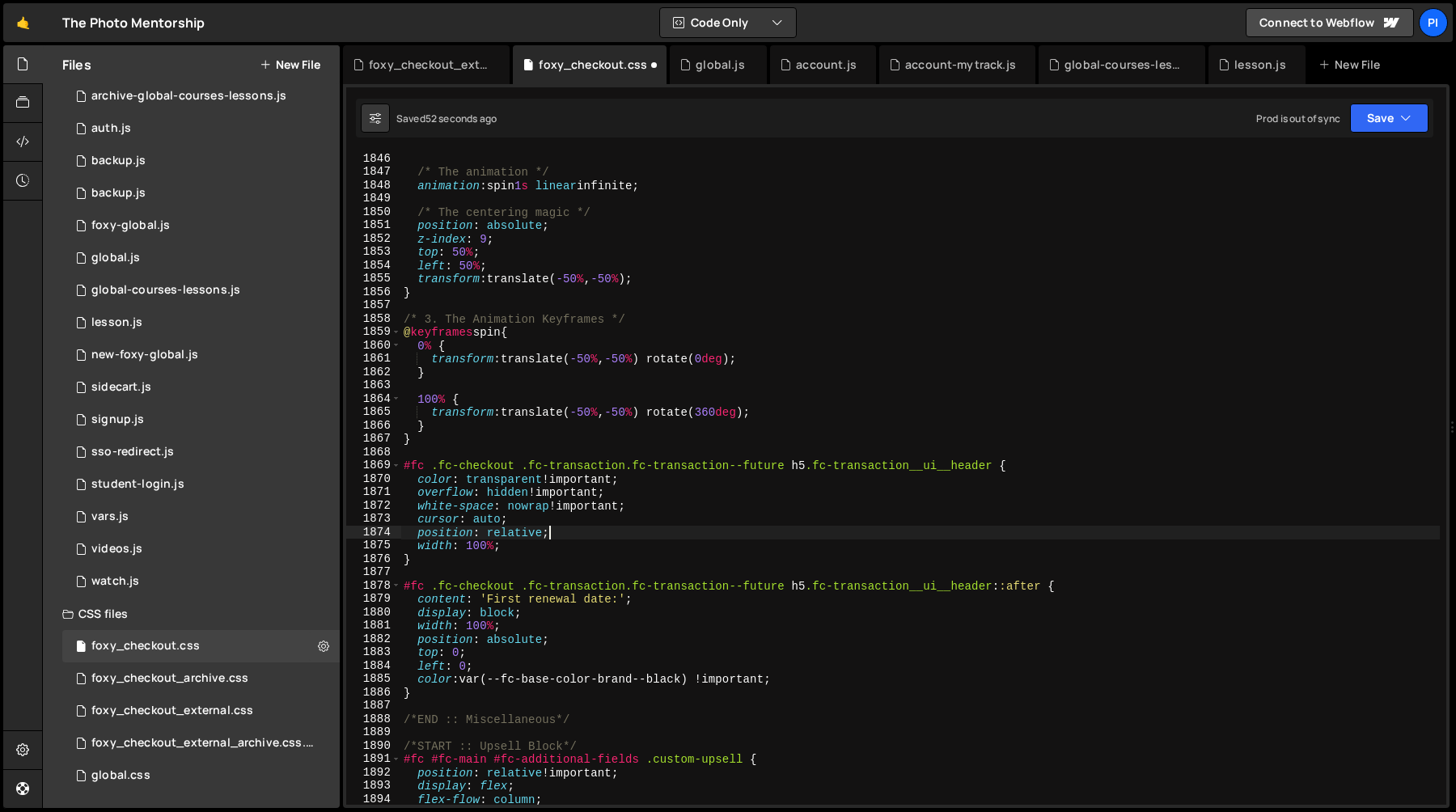
click at [817, 534] on div "/* The animation */ animation : spin 1 s linear infinite ; /* The centering mag…" at bounding box center [920, 491] width 1040 height 679
click at [790, 464] on div "/* The animation */ animation : spin 1 s linear infinite ; /* The centering mag…" at bounding box center [920, 491] width 1040 height 679
click at [806, 588] on div "/* The animation */ animation : spin 1 s linear infinite ; /* The centering mag…" at bounding box center [920, 491] width 1040 height 679
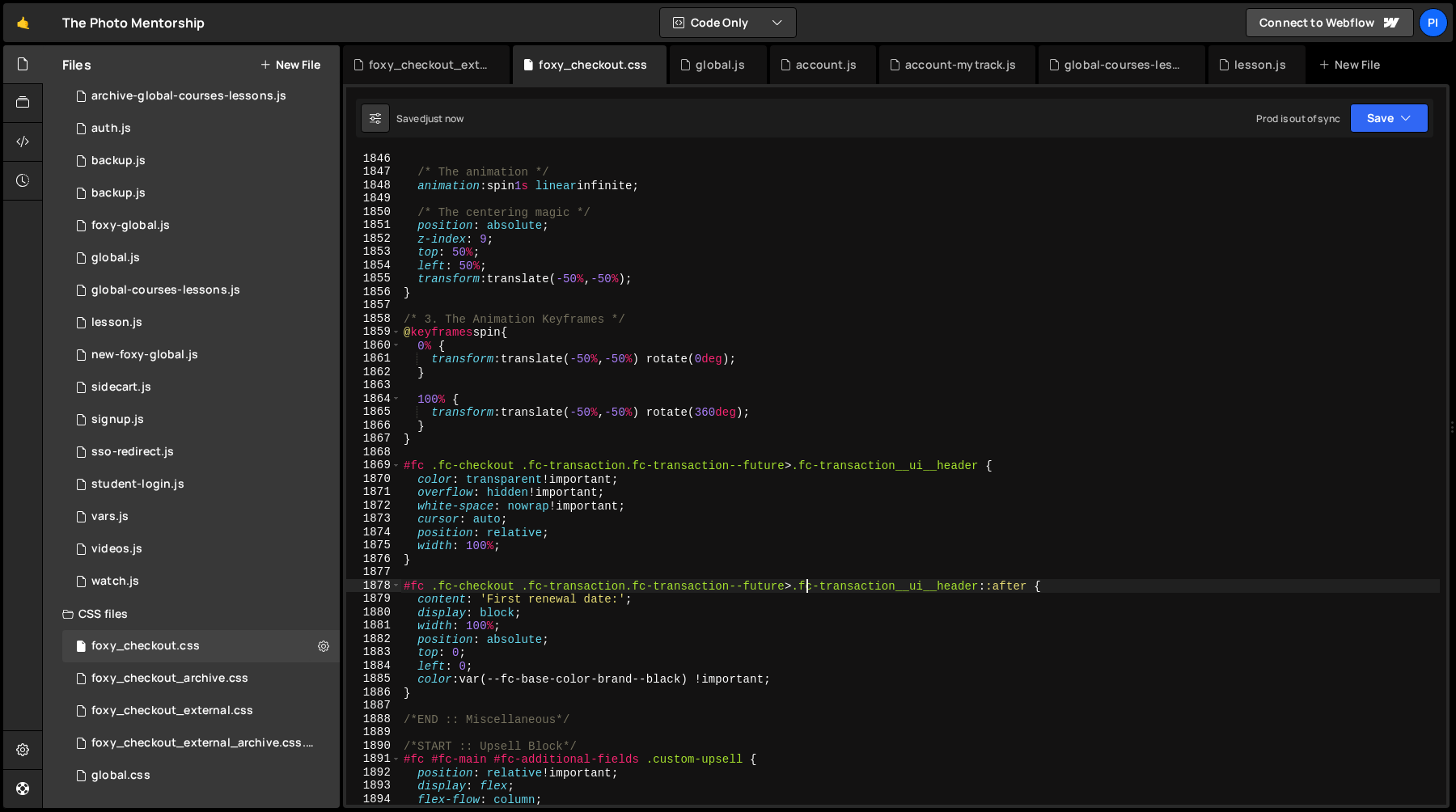
type textarea "#fc .fc-checkout .fc-transaction.fc-transaction--future>.fc-transaction__ui__he…"
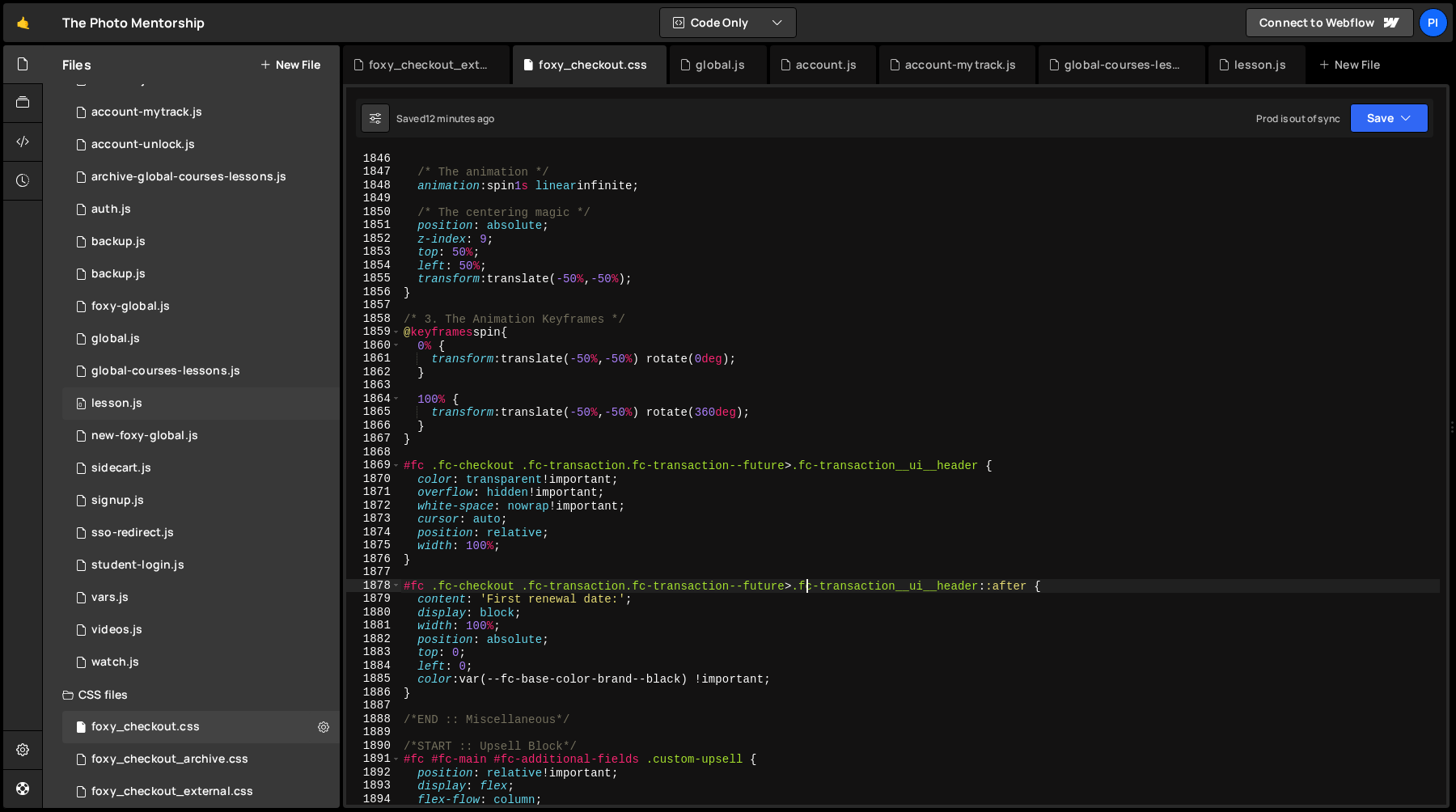
scroll to position [0, 0]
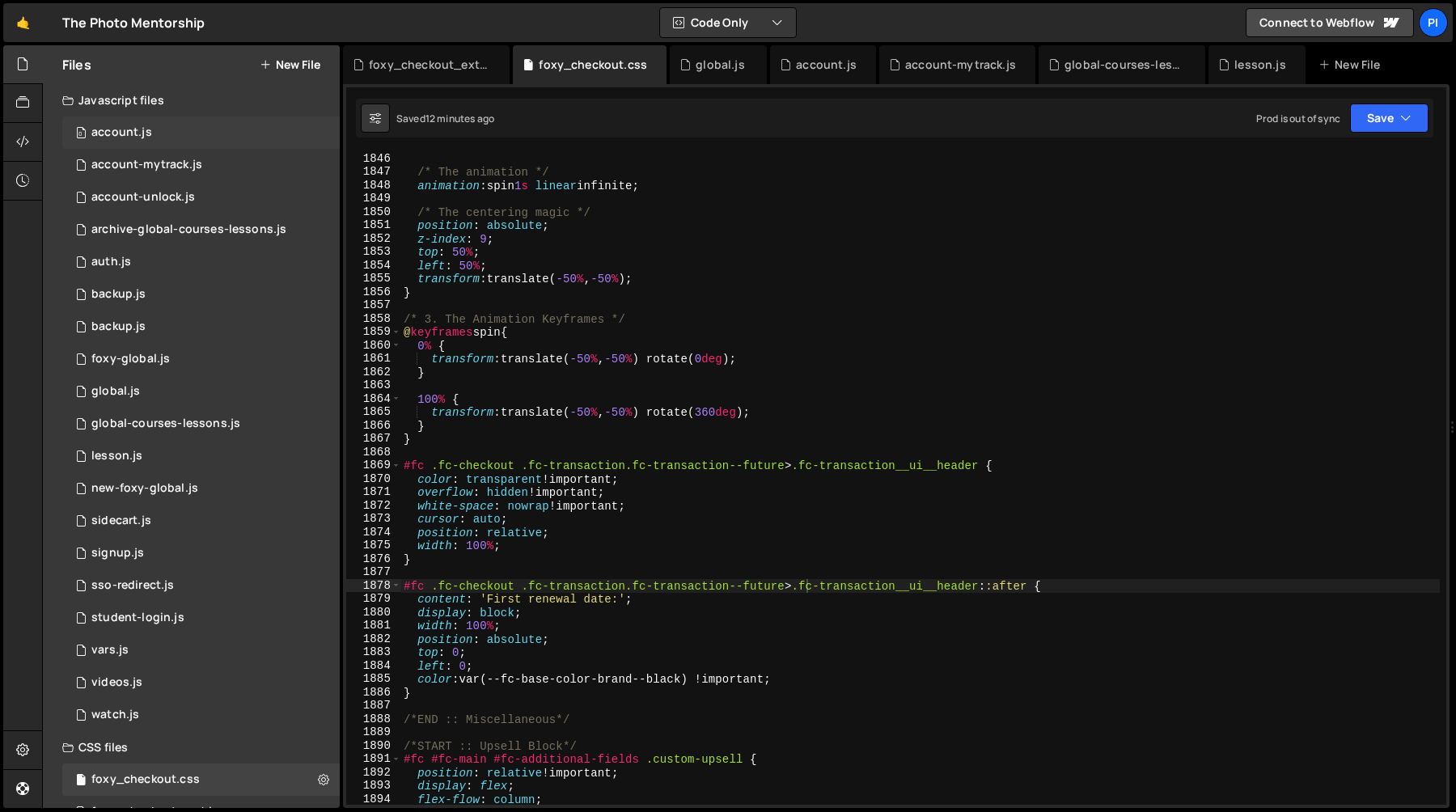
click at [233, 143] on div "0 account.js 0" at bounding box center [201, 132] width 278 height 32
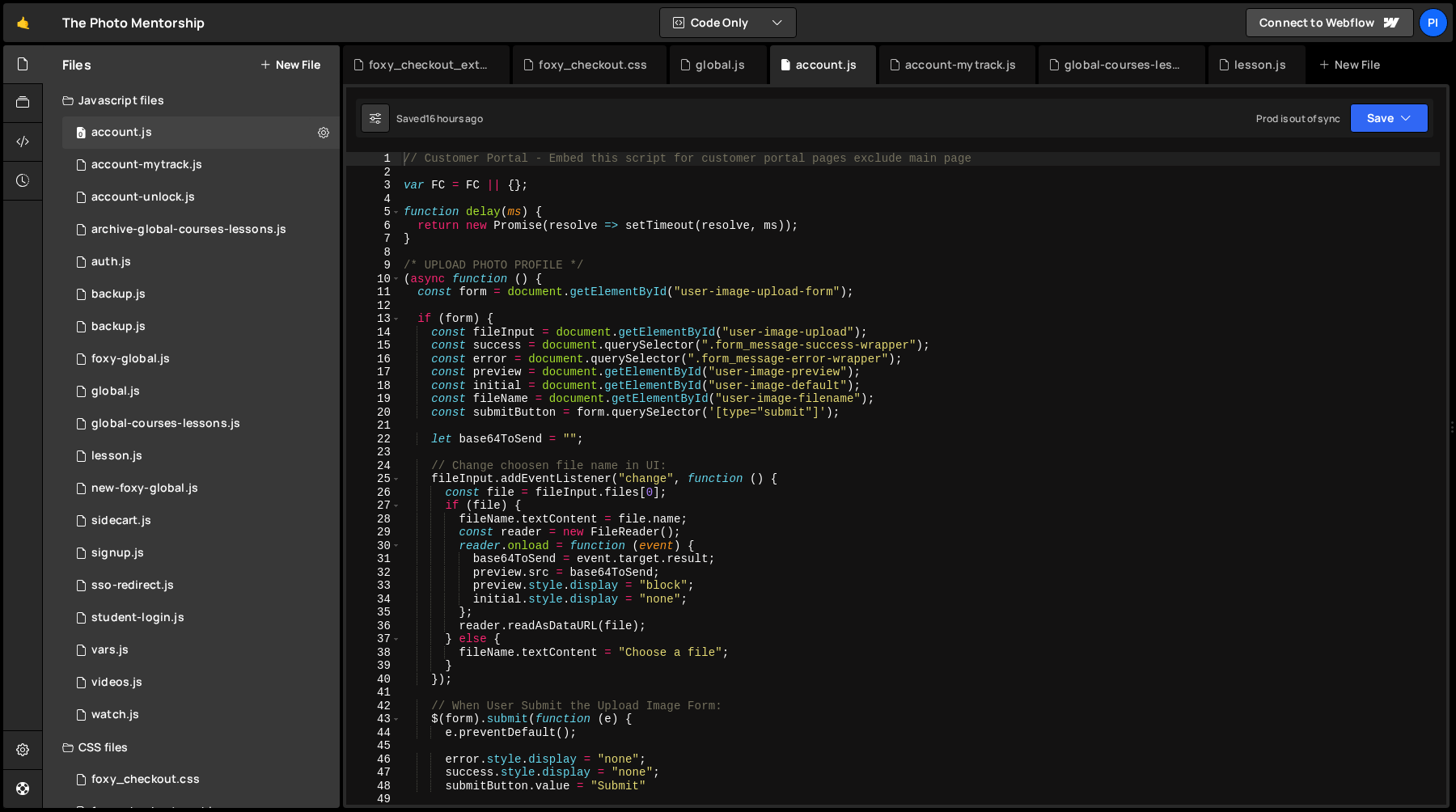
type textarea "const form = document.getElementById("user-image-upload-form");"
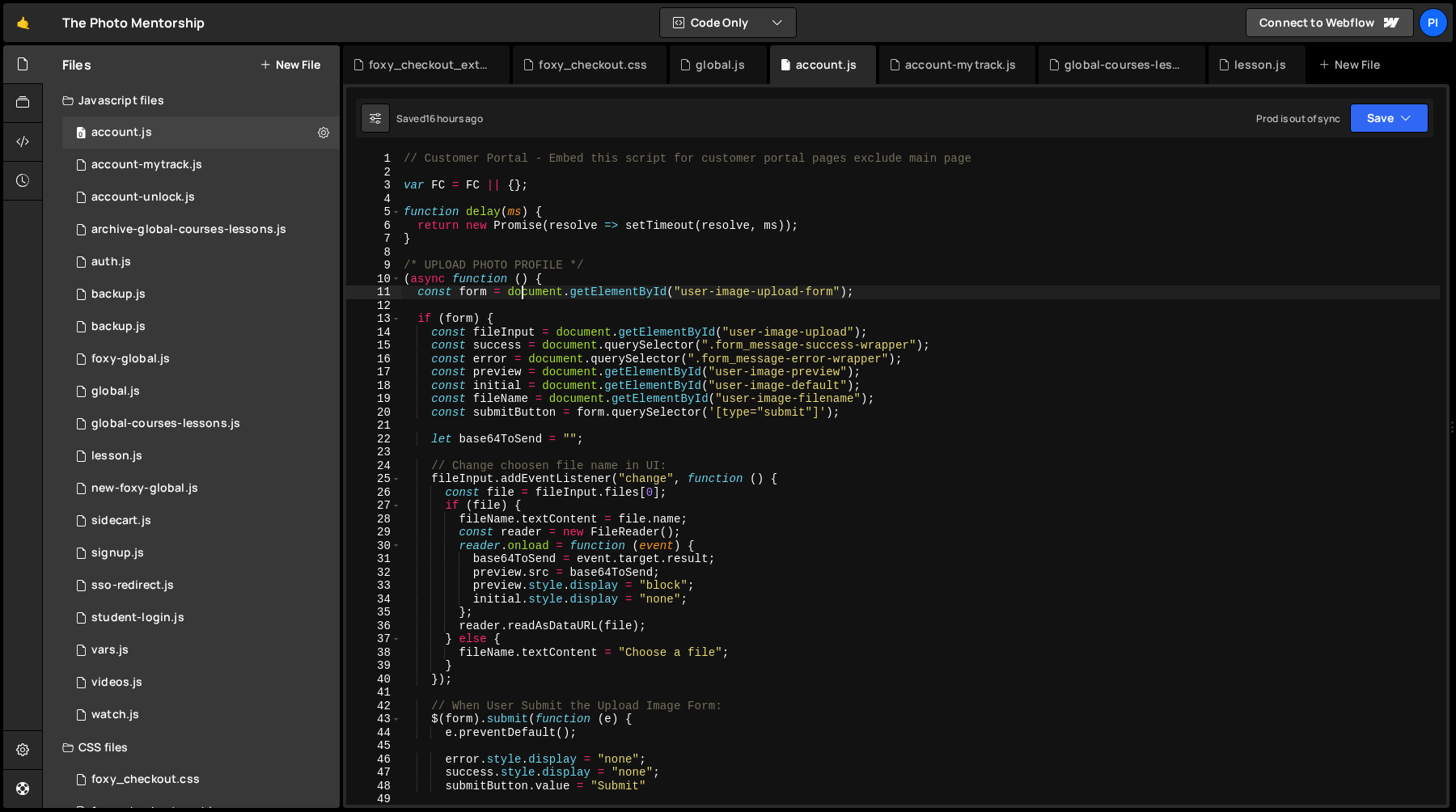
click at [519, 286] on div "// Customer Portal - Embed this script for customer portal pages exclude main p…" at bounding box center [920, 491] width 1040 height 679
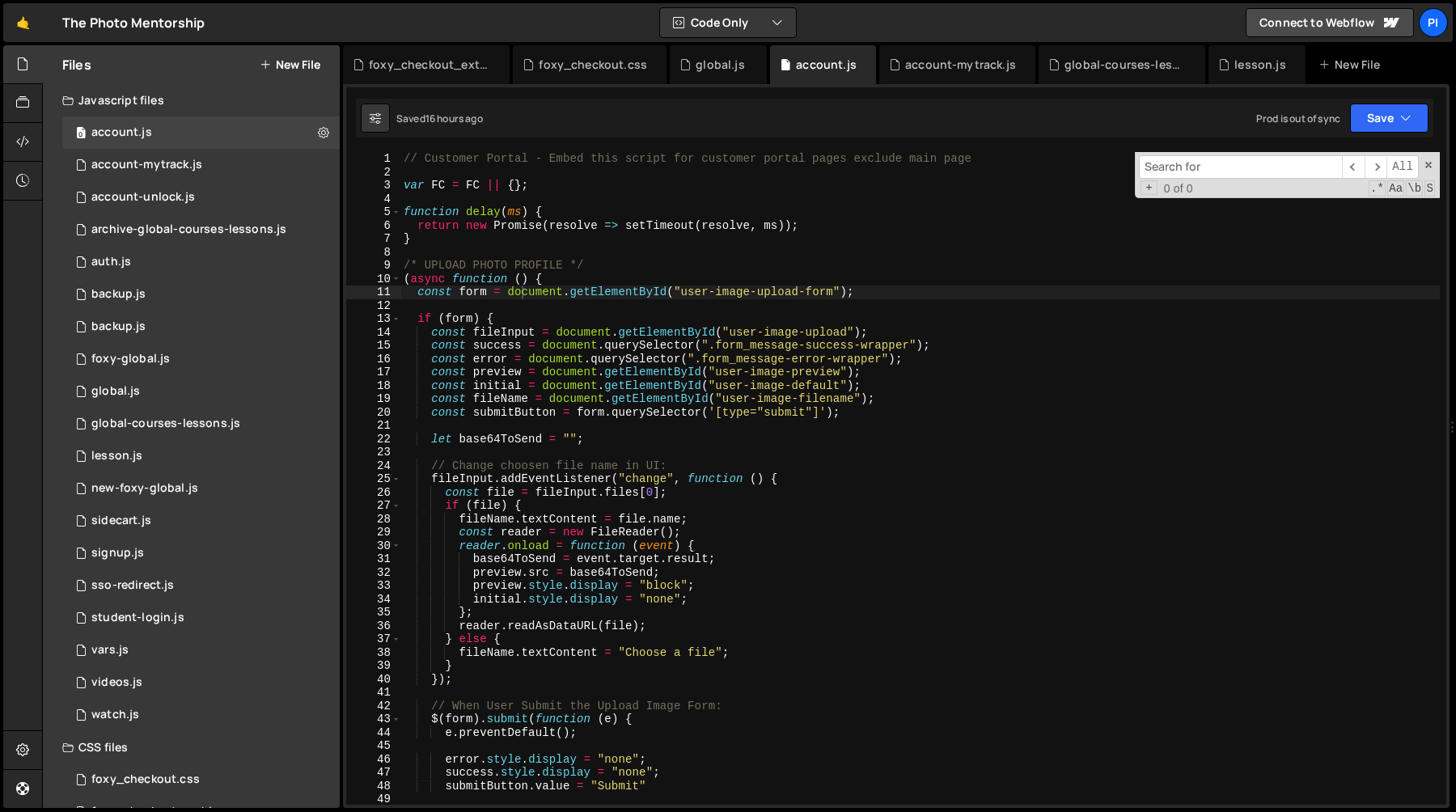
type input "e"
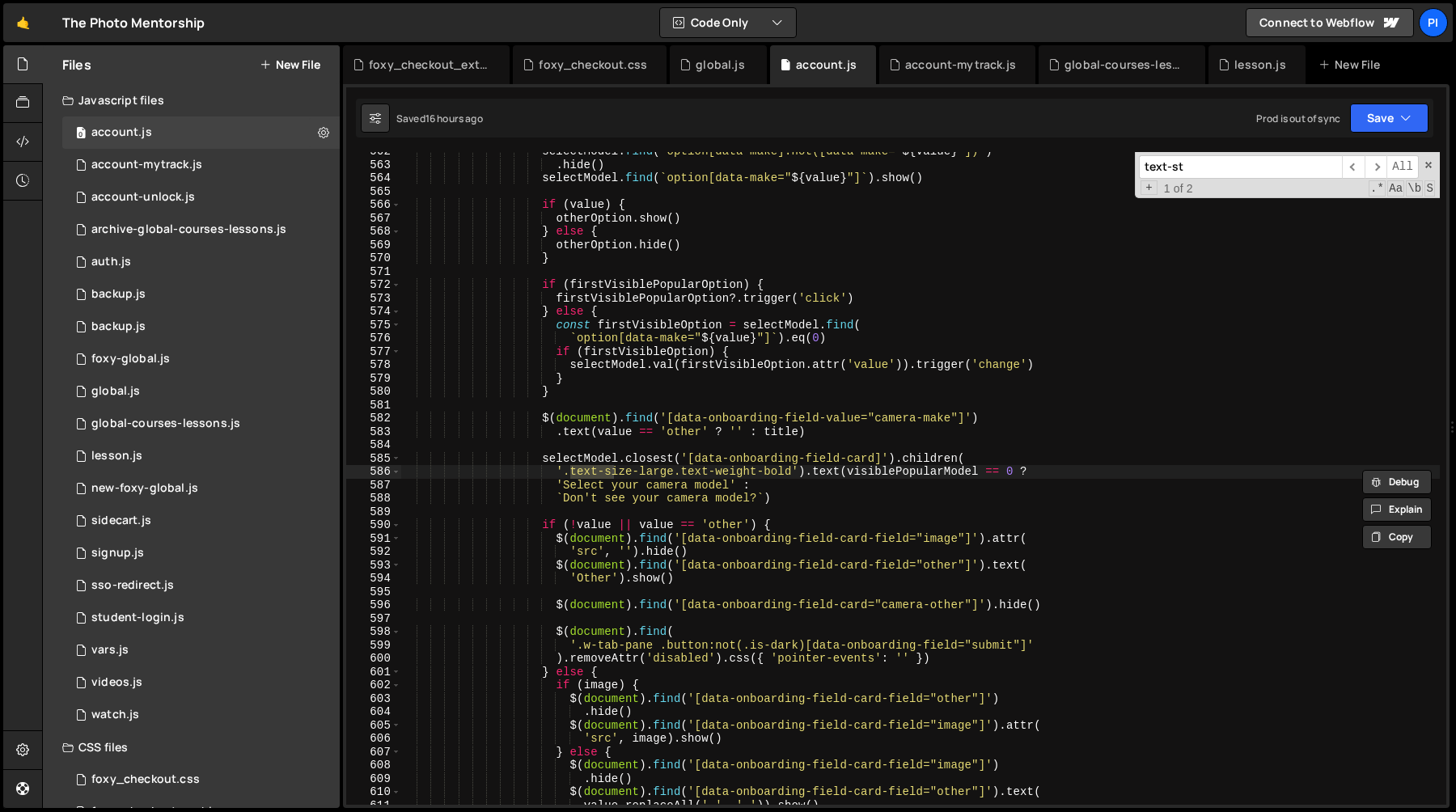
scroll to position [15468, 0]
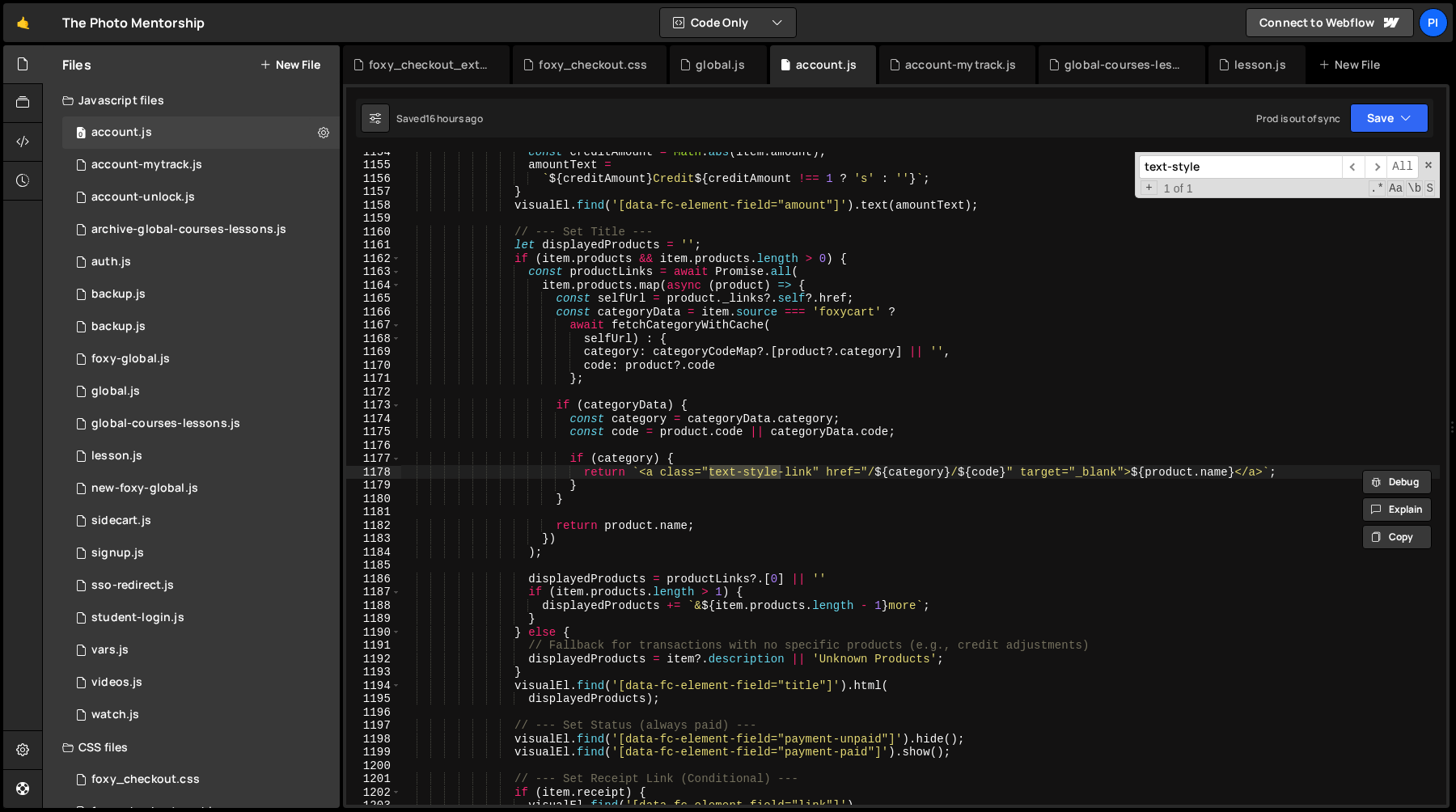
type input "text-style"
click at [813, 471] on div "const creditAmount = Math . abs ( item . amount ) ; amountText = ` ${ creditAmo…" at bounding box center [920, 484] width 1040 height 679
paste textarea "text-color-secondary"
click at [1161, 474] on div "const creditAmount = Math . abs ( item . amount ) ; amountText = ` ${ creditAmo…" at bounding box center [920, 484] width 1040 height 679
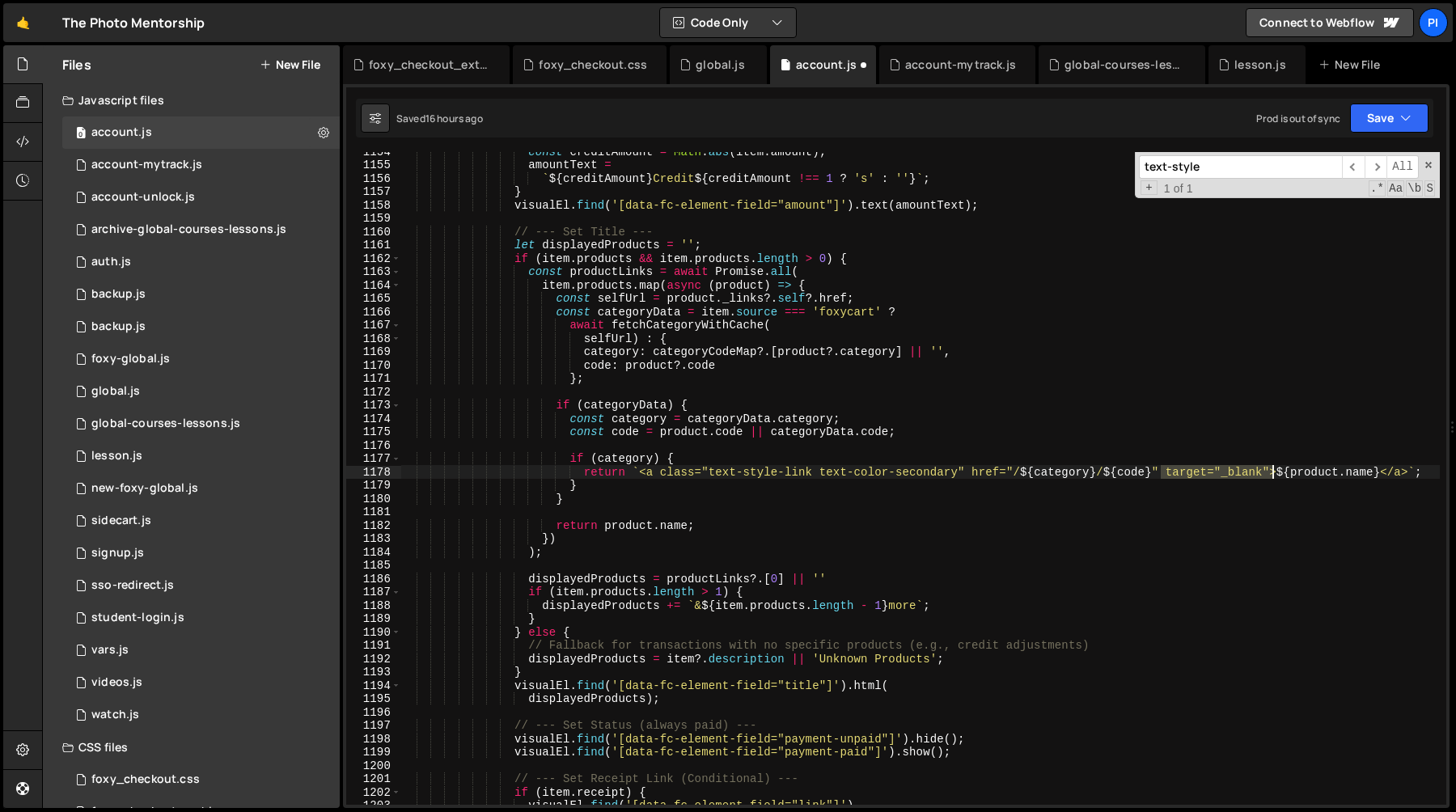
click at [1269, 471] on div "const creditAmount = Math . abs ( item . amount ) ; amountText = ` ${ creditAmo…" at bounding box center [920, 484] width 1040 height 679
type textarea "return `<a class="text-style-link text-color-secondary" href="/${category}/${co…"
